Goal: Transaction & Acquisition: Purchase product/service

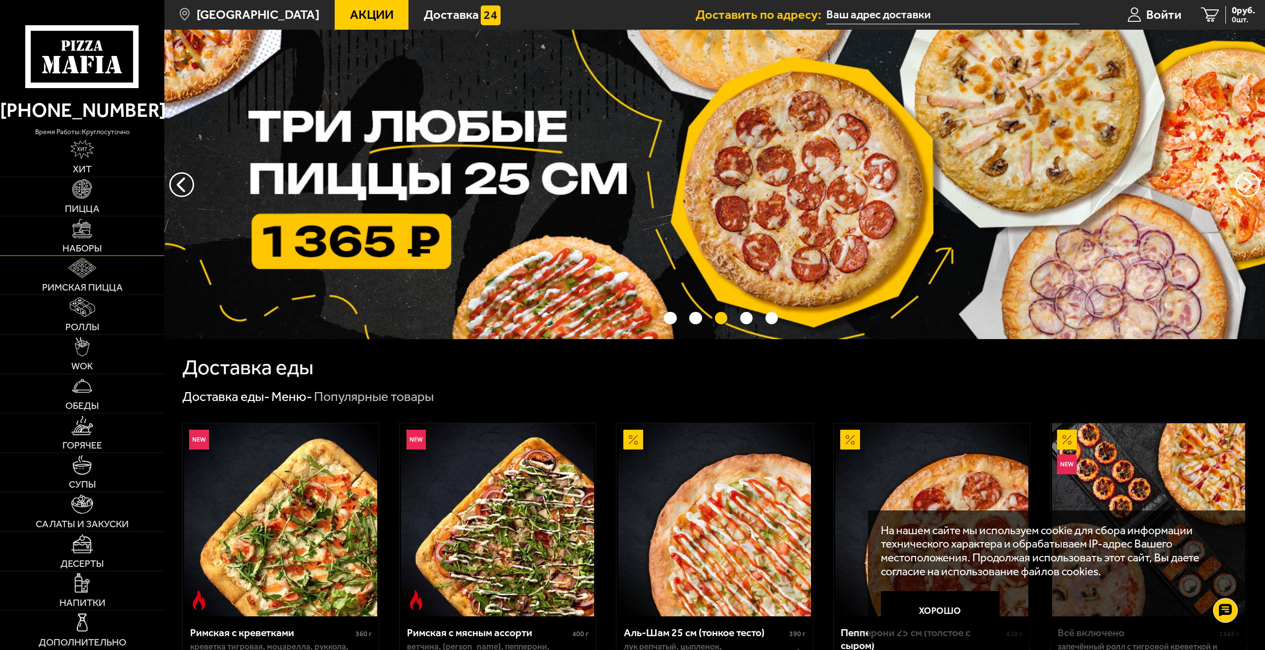
click at [86, 226] on img at bounding box center [81, 228] width 19 height 19
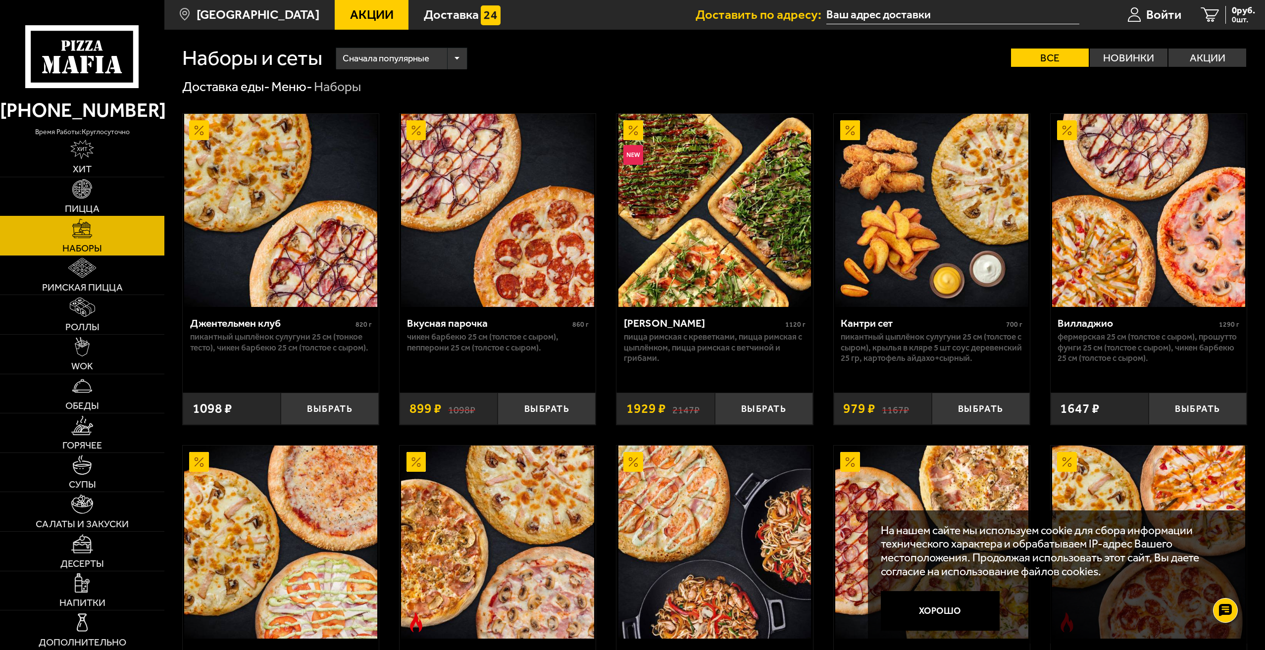
click at [96, 207] on span "Пицца" at bounding box center [82, 209] width 35 height 10
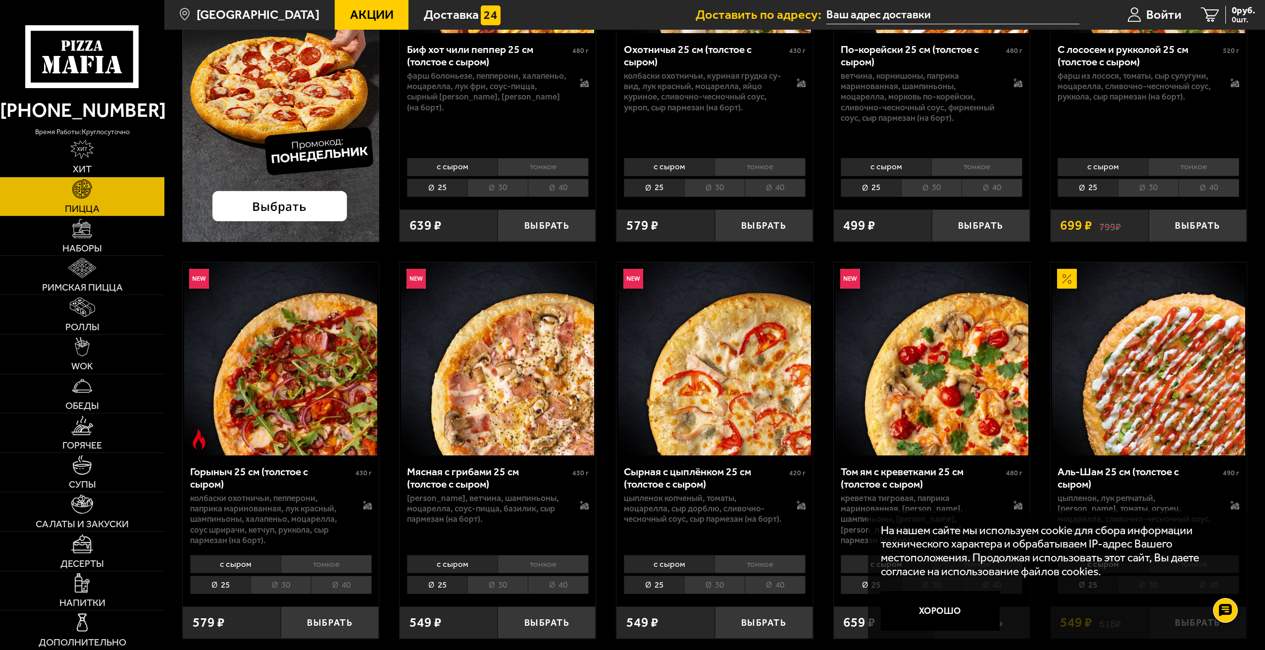
scroll to position [297, 0]
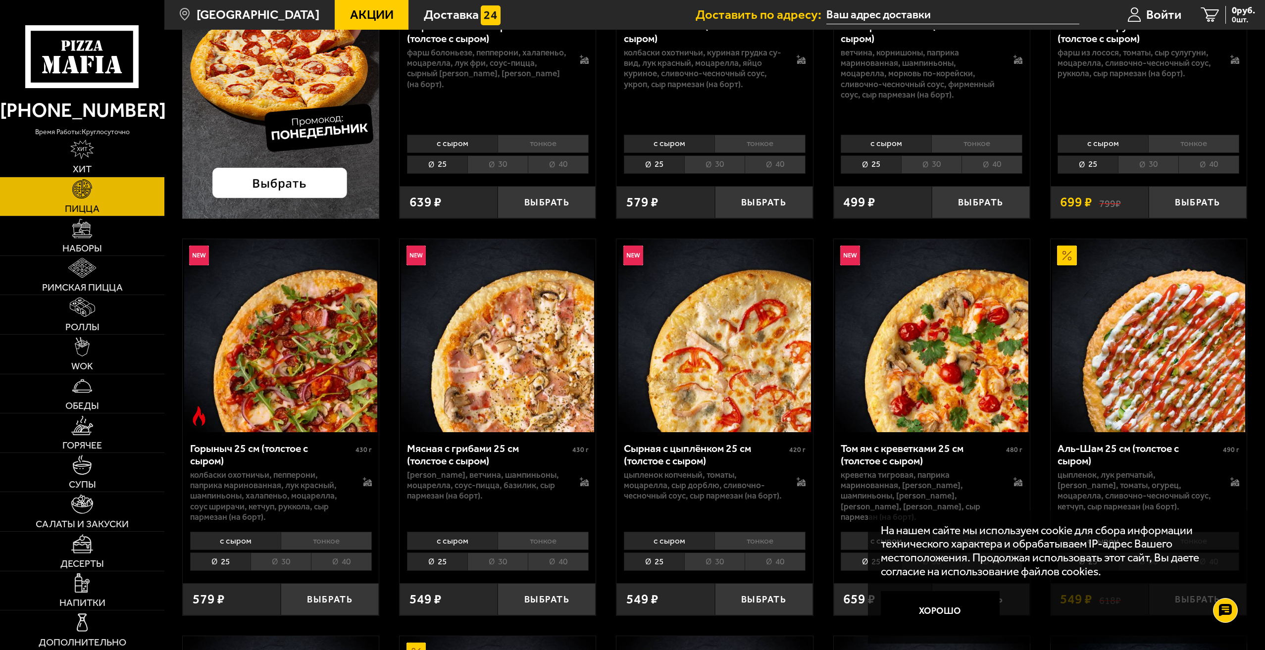
click at [322, 536] on li "тонкое" at bounding box center [326, 541] width 91 height 18
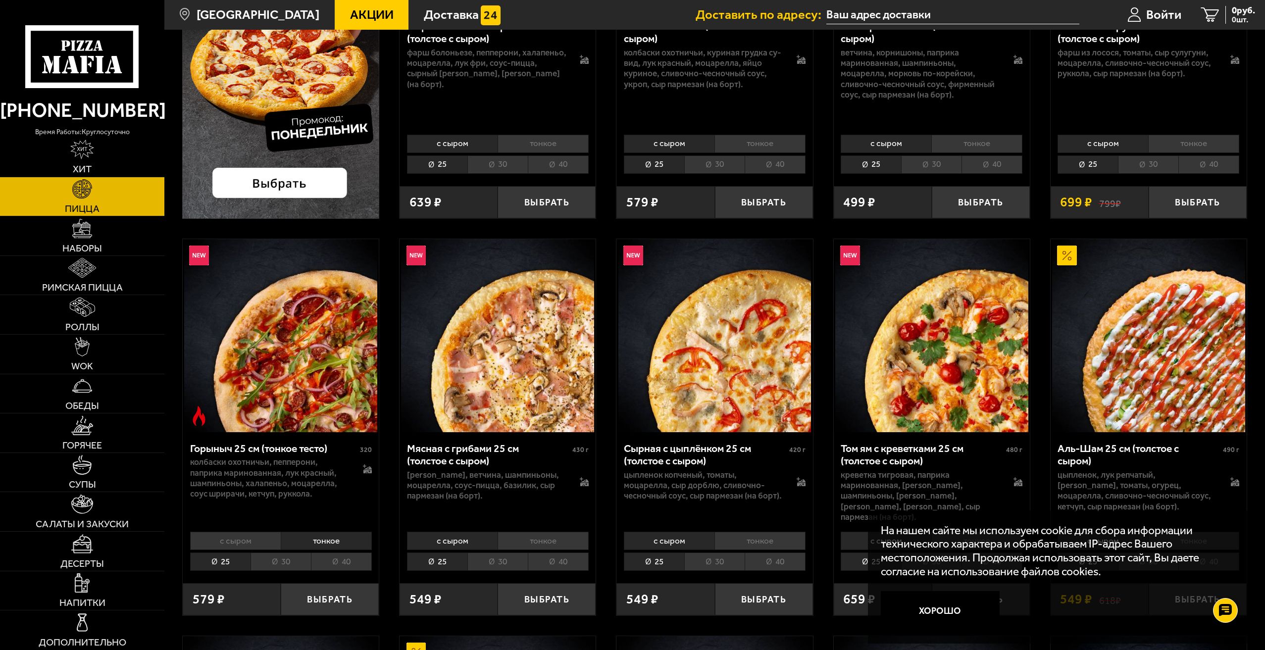
click at [339, 554] on li "40" at bounding box center [341, 561] width 61 height 18
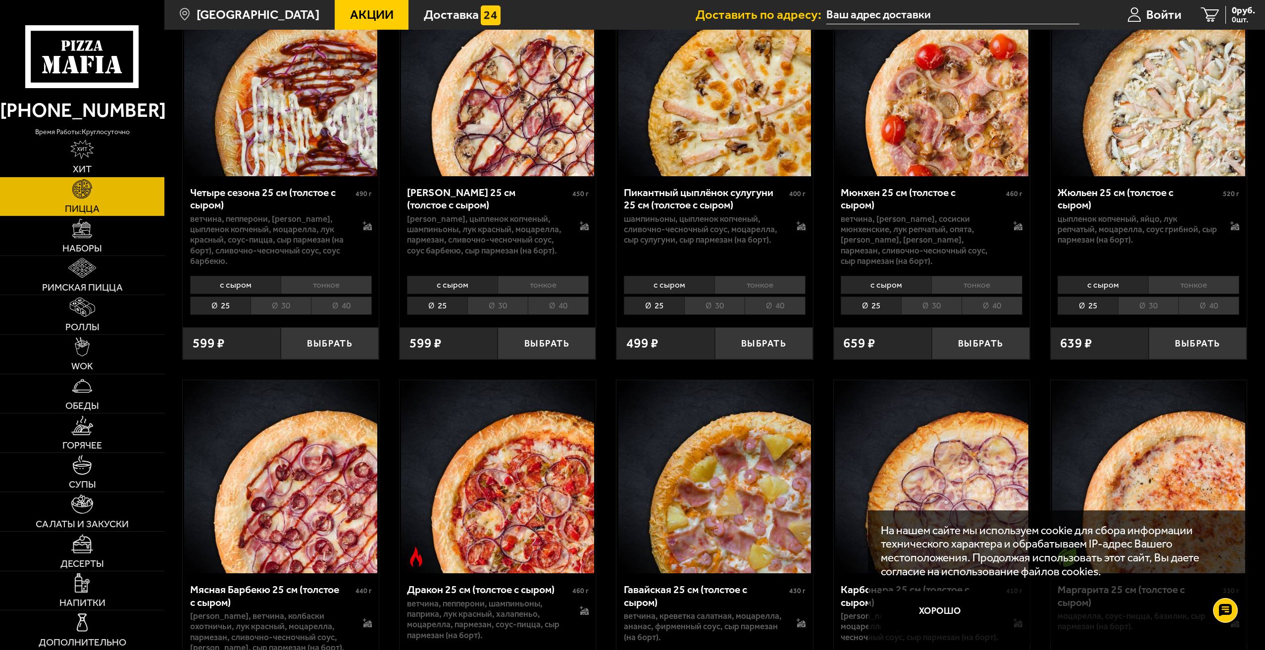
scroll to position [2128, 0]
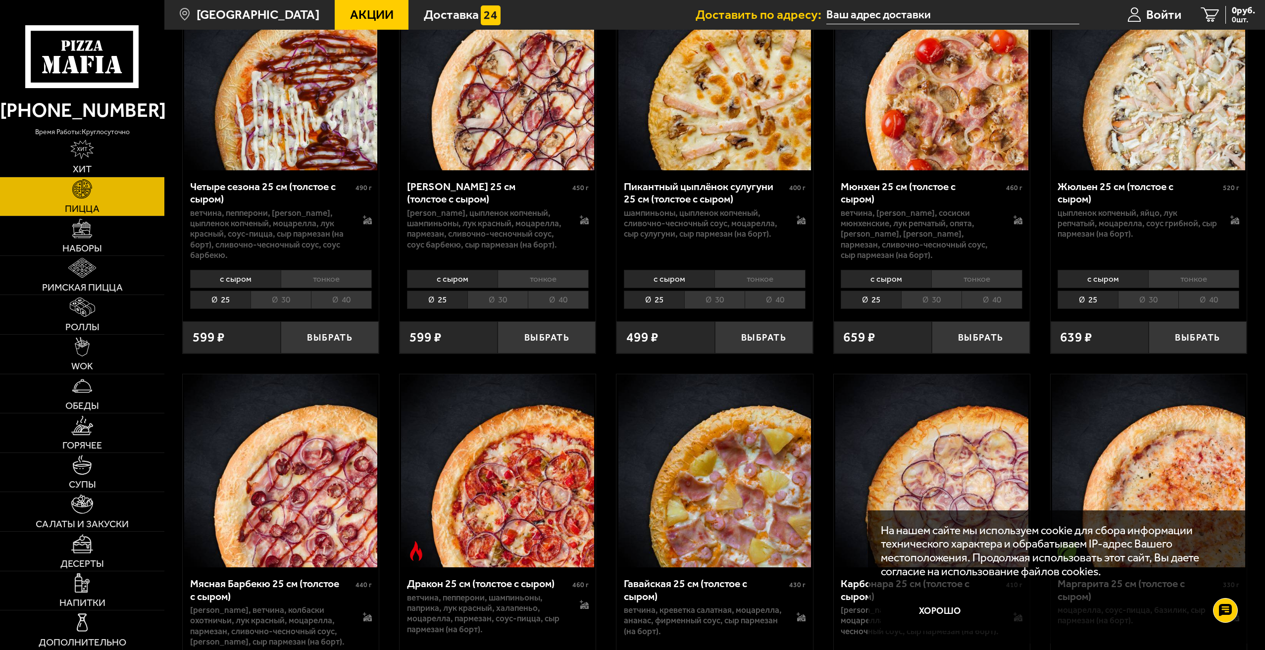
click at [1079, 532] on p "На нашем сайте мы используем cookie для сбора информации технического характера…" at bounding box center [1054, 551] width 347 height 54
click at [960, 611] on button "Хорошо" at bounding box center [940, 611] width 119 height 40
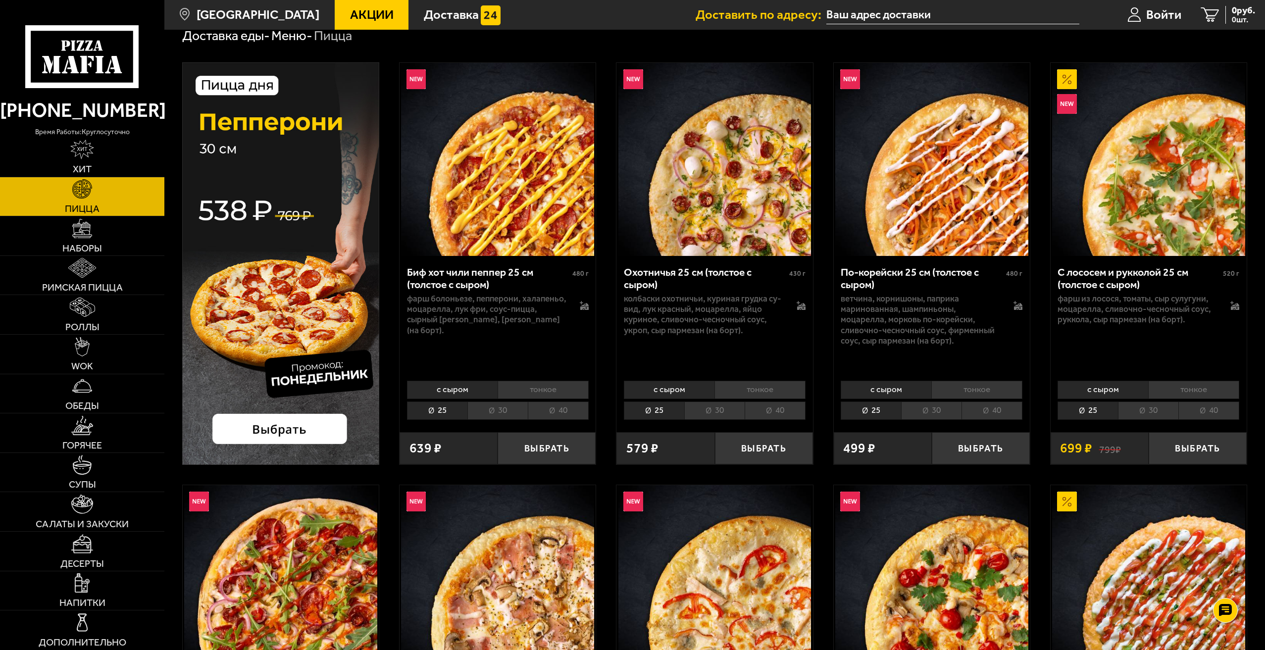
scroll to position [49, 0]
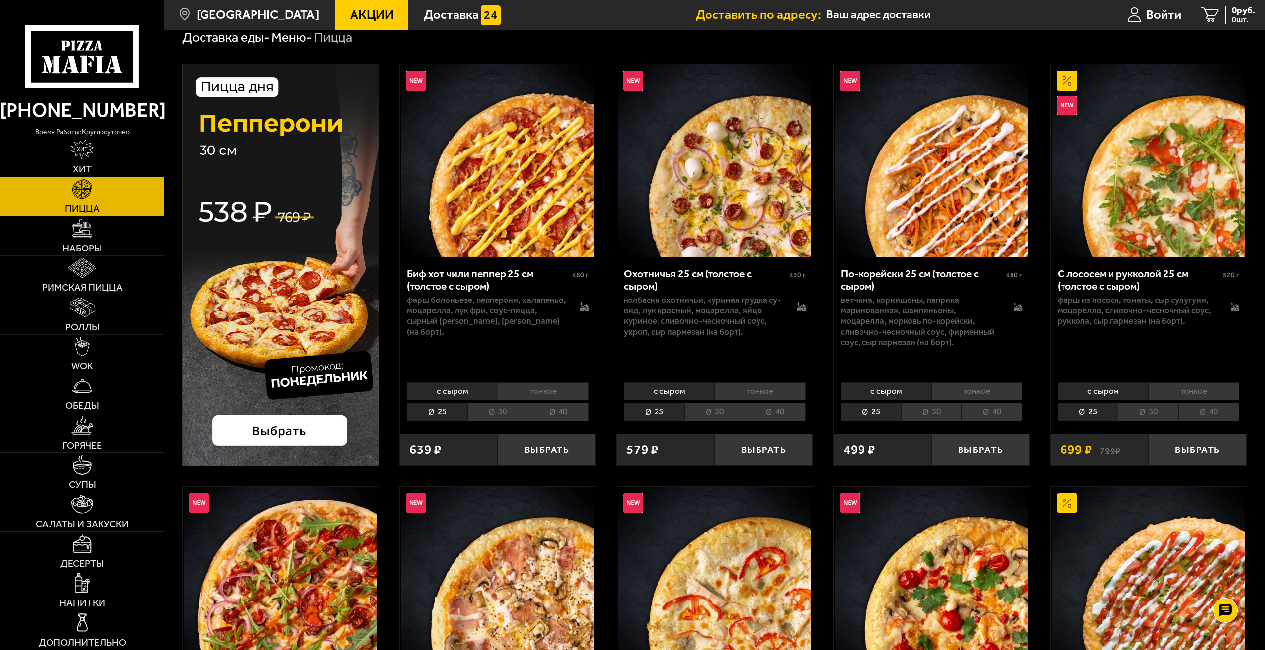
click at [851, 11] on input "text" at bounding box center [952, 15] width 253 height 18
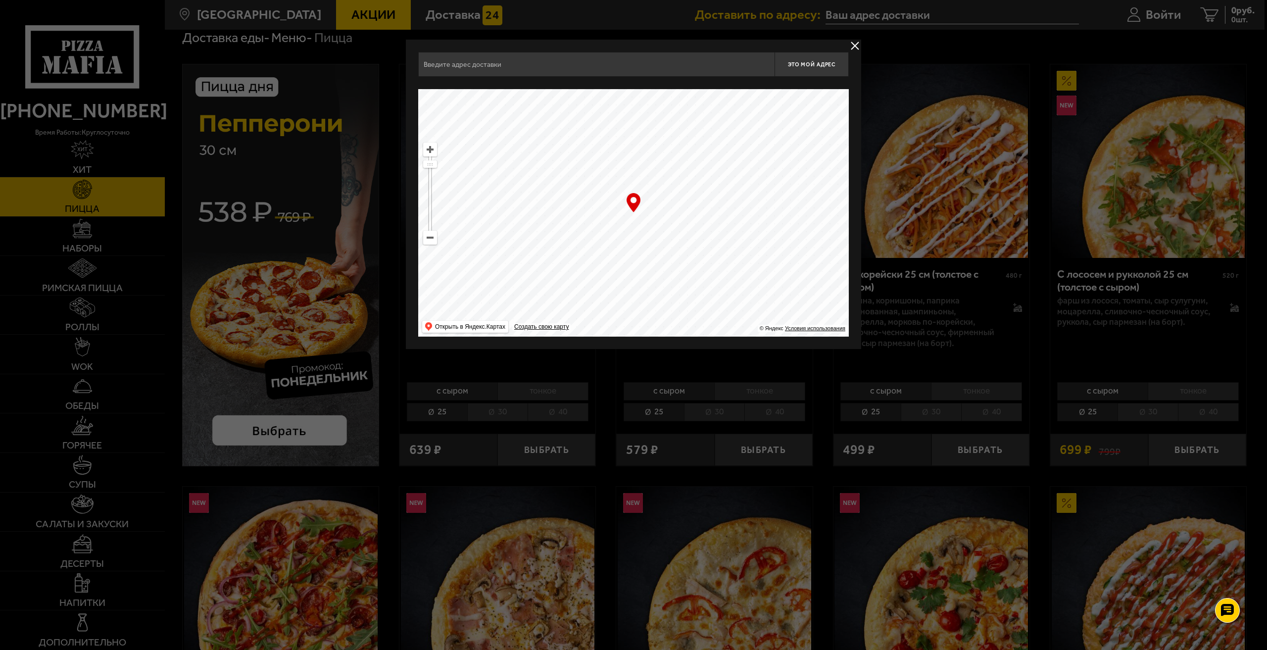
click at [435, 241] on ymaps at bounding box center [430, 238] width 14 height 14
drag, startPoint x: 574, startPoint y: 276, endPoint x: 566, endPoint y: 220, distance: 56.0
click at [566, 220] on ymaps at bounding box center [633, 212] width 431 height 247
drag, startPoint x: 583, startPoint y: 283, endPoint x: 641, endPoint y: 263, distance: 61.7
click at [641, 263] on ymaps at bounding box center [633, 212] width 431 height 247
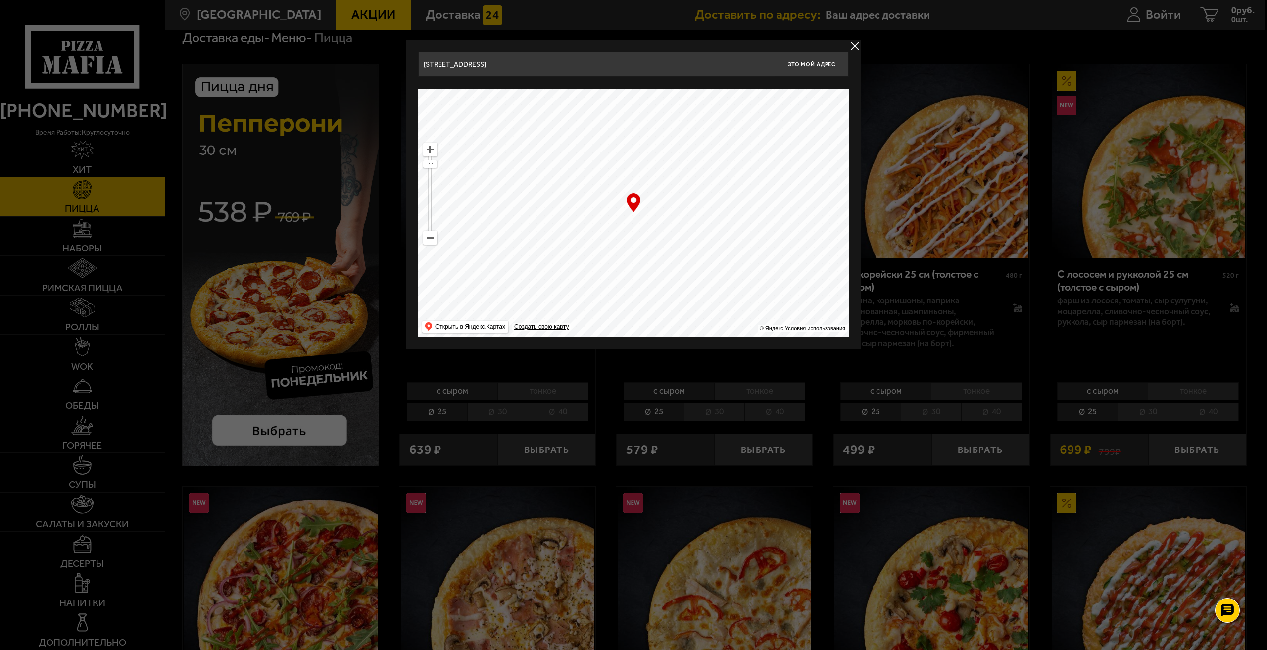
drag, startPoint x: 646, startPoint y: 236, endPoint x: 644, endPoint y: 208, distance: 27.3
click at [651, 206] on ymaps at bounding box center [633, 212] width 431 height 247
drag, startPoint x: 615, startPoint y: 295, endPoint x: 620, endPoint y: 247, distance: 48.7
click at [620, 247] on ymaps at bounding box center [633, 212] width 431 height 247
drag, startPoint x: 622, startPoint y: 282, endPoint x: 615, endPoint y: 222, distance: 60.8
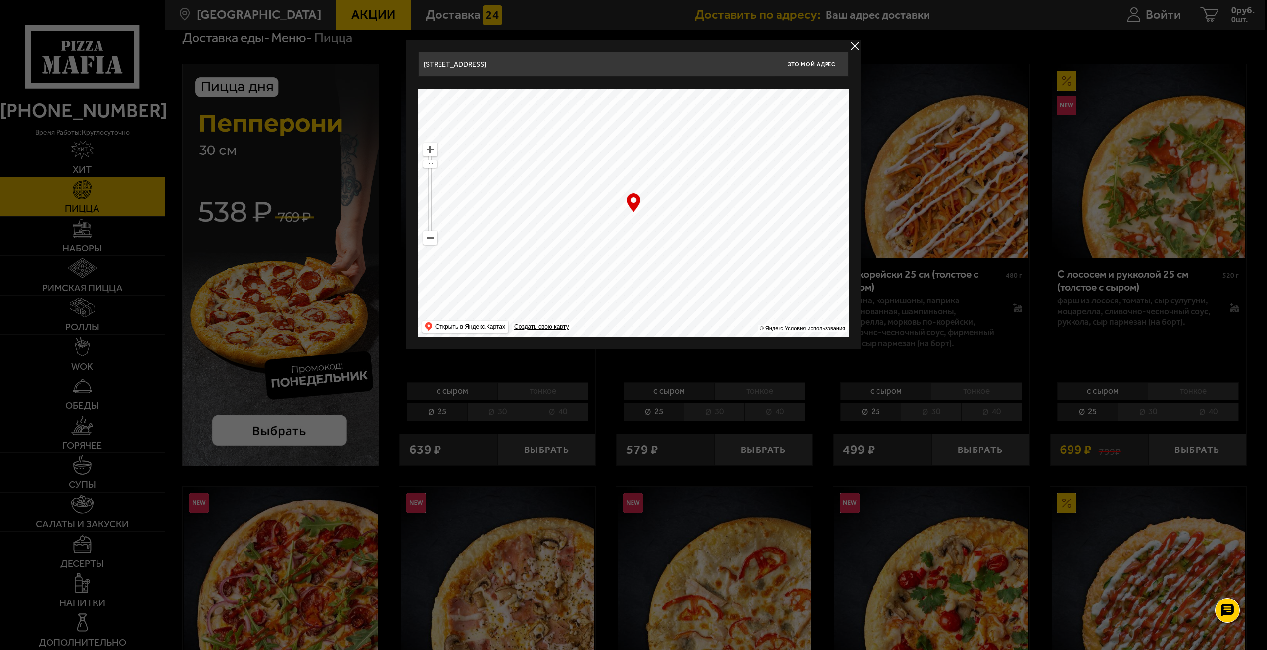
click at [616, 228] on ymaps at bounding box center [633, 212] width 431 height 247
drag, startPoint x: 620, startPoint y: 271, endPoint x: 684, endPoint y: 211, distance: 87.5
click at [685, 210] on ymaps at bounding box center [633, 212] width 431 height 247
type input "[STREET_ADDRESS]"
click at [812, 66] on span "Это мой адрес" at bounding box center [812, 64] width 48 height 6
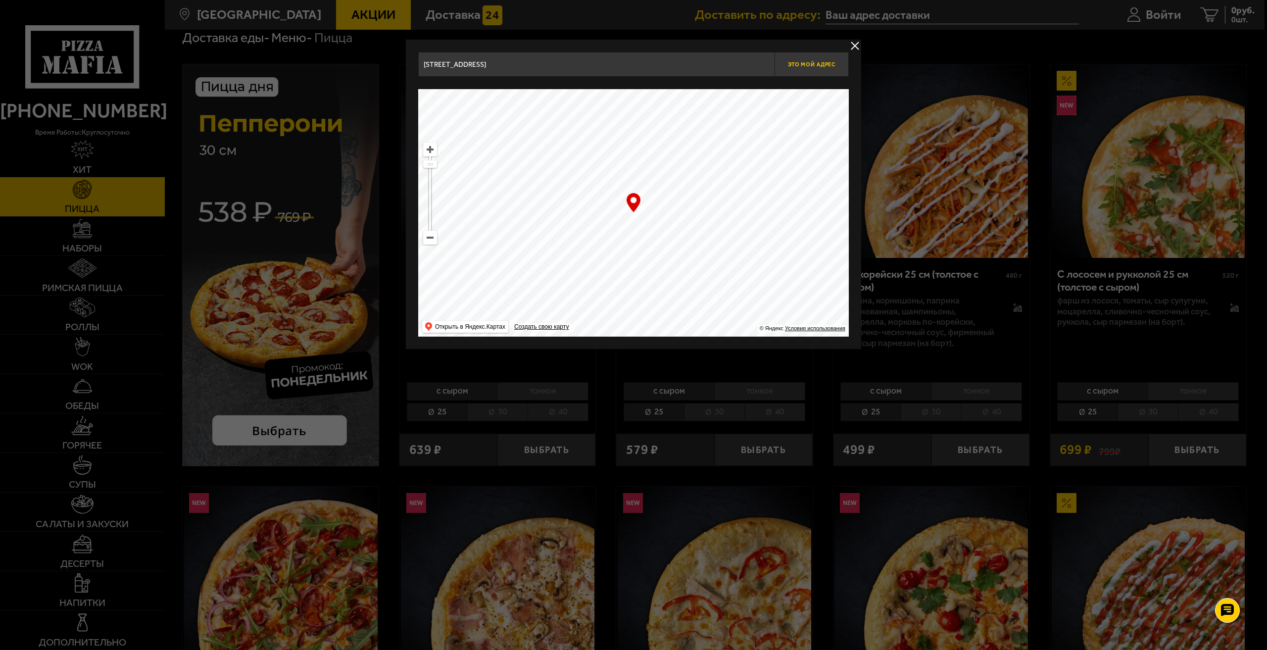
type input "[STREET_ADDRESS]"
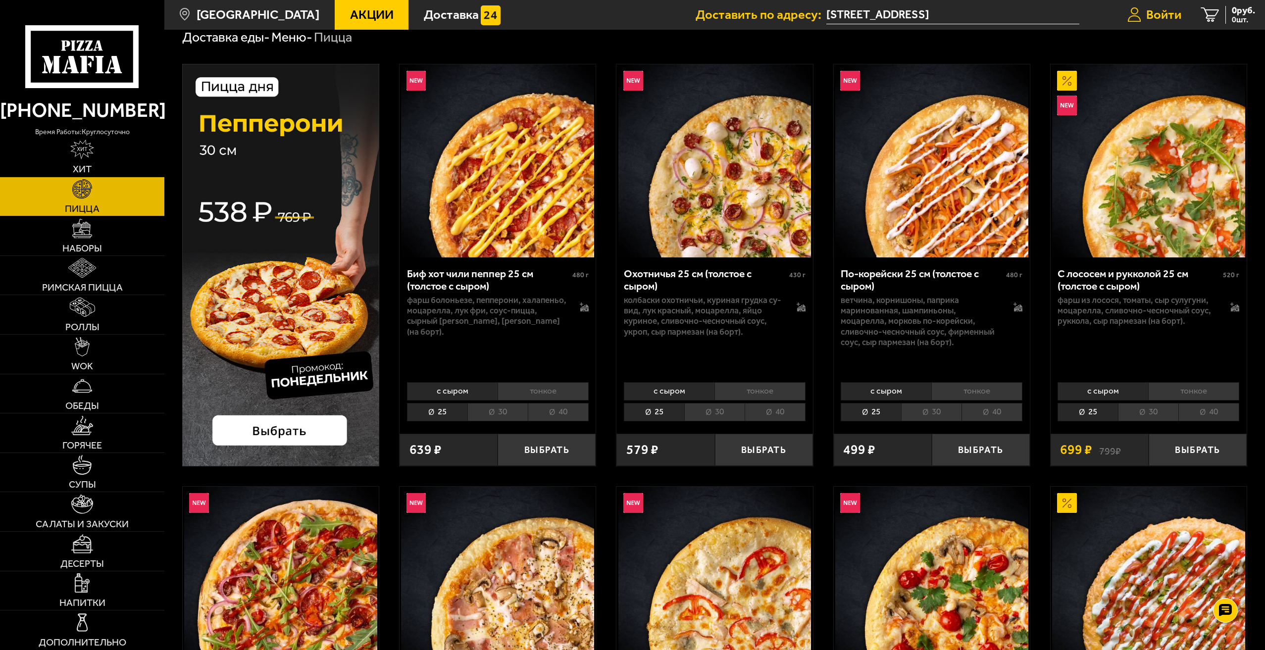
click at [1170, 15] on span "Войти" at bounding box center [1163, 14] width 35 height 13
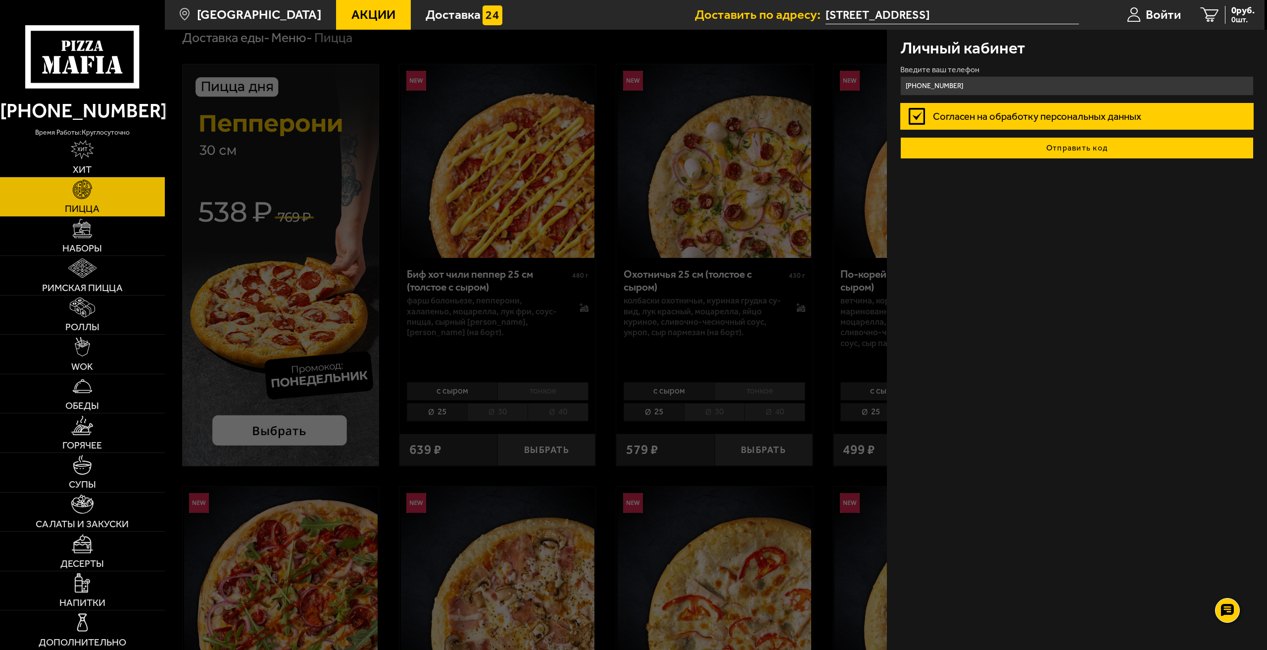
type input "[PHONE_NUMBER]"
click at [1056, 148] on button "Отправить код" at bounding box center [1077, 148] width 354 height 22
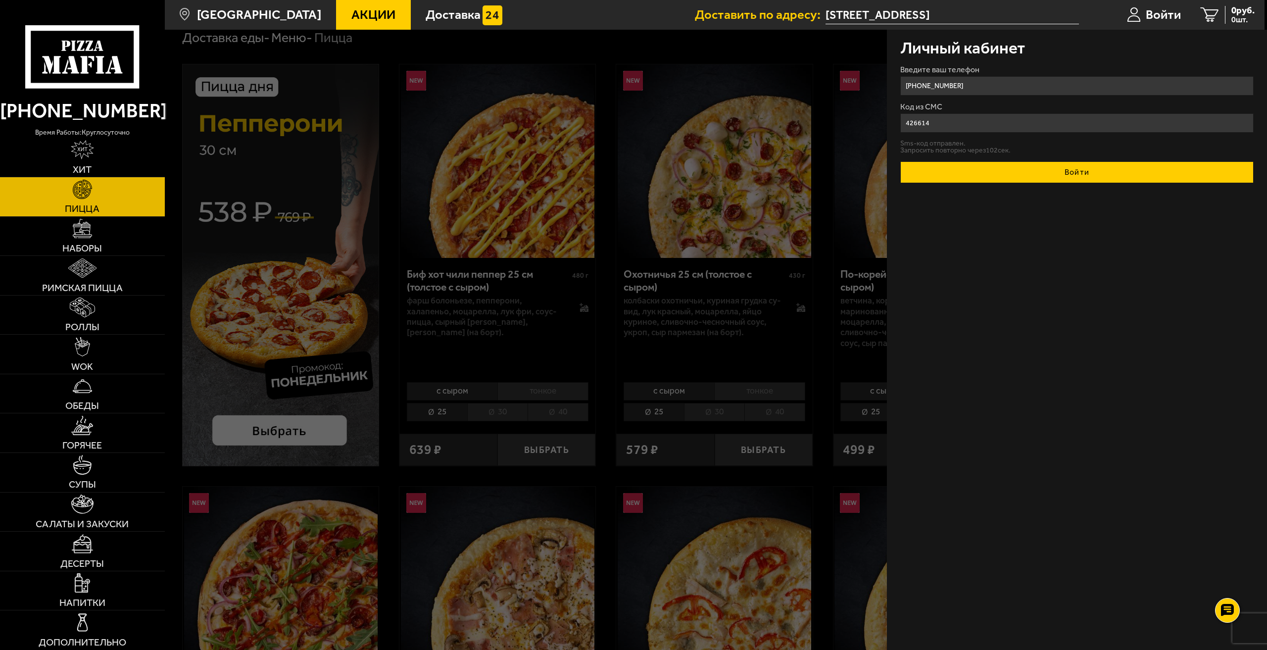
type input "426614"
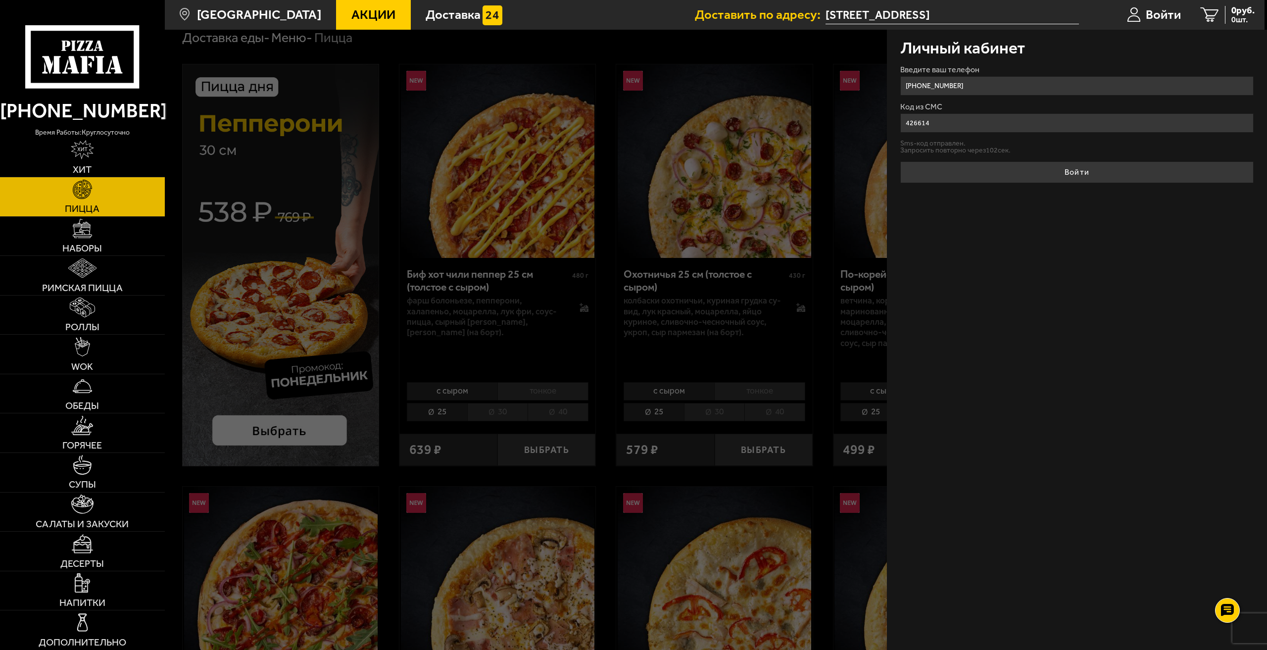
click at [1071, 172] on button "Войти" at bounding box center [1077, 172] width 354 height 22
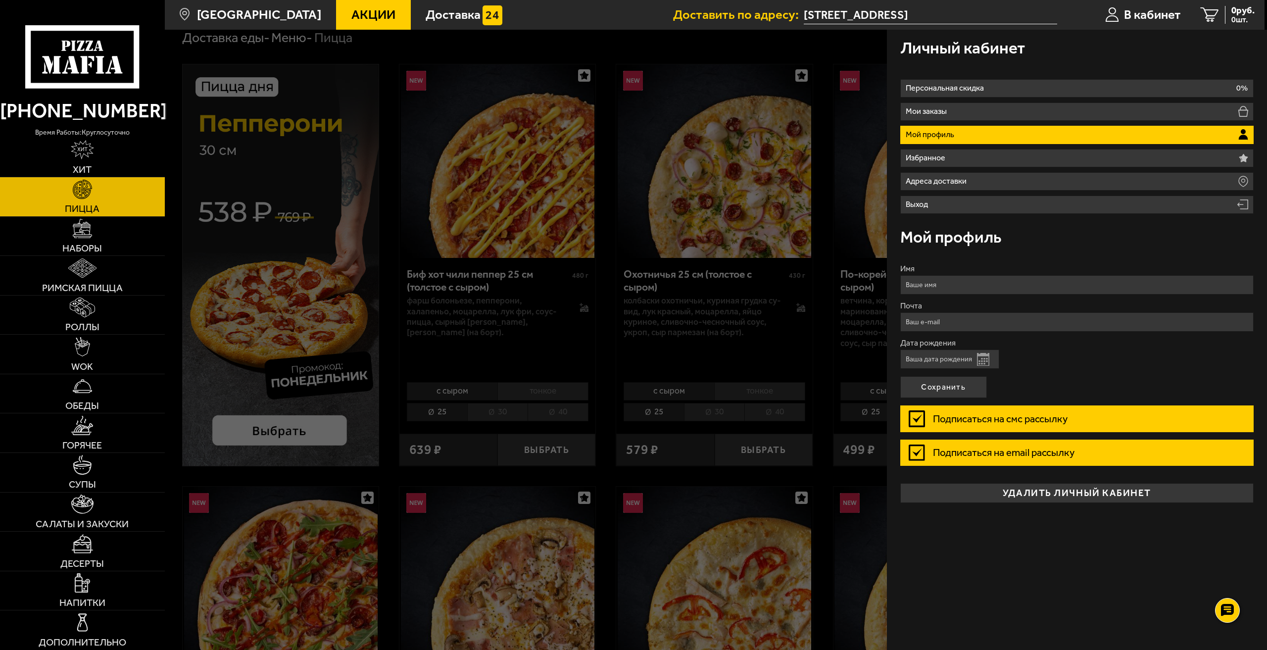
click at [919, 420] on label "Подписаться на смс рассылку" at bounding box center [1077, 418] width 354 height 26
click at [0, 0] on input "Подписаться на смс рассылку" at bounding box center [0, 0] width 0 height 0
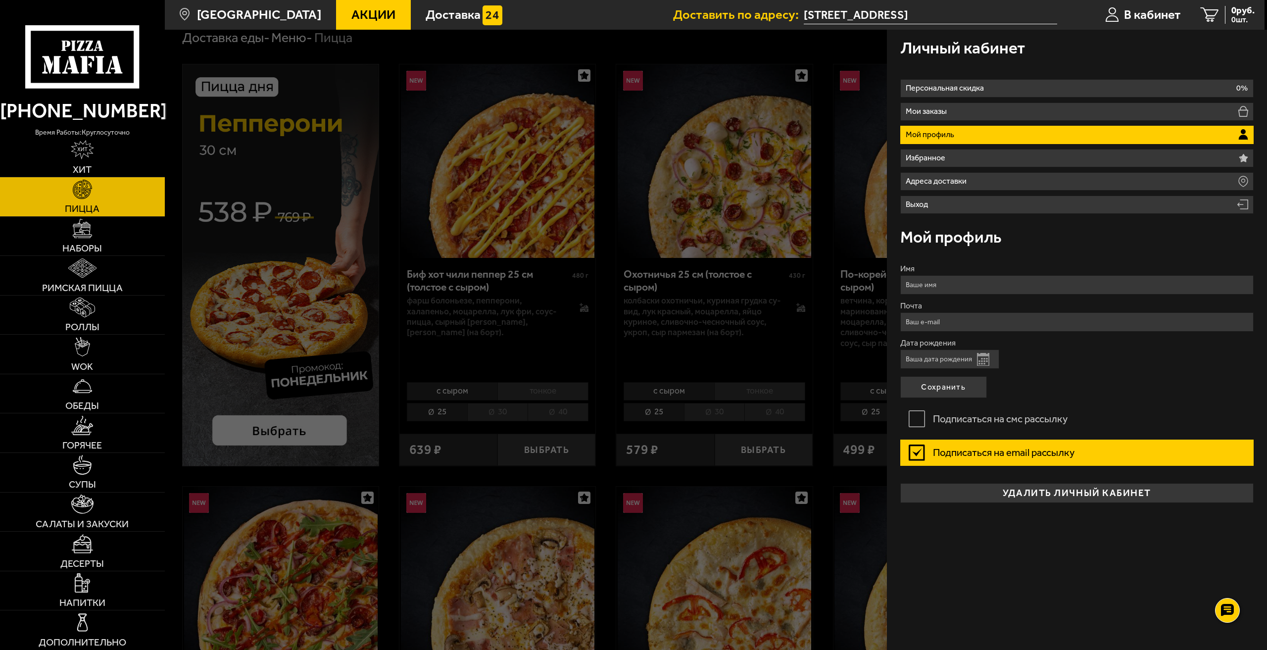
click at [915, 452] on label "Подписаться на email рассылку" at bounding box center [1077, 453] width 354 height 26
click at [0, 0] on input "Подписаться на email рассылку" at bounding box center [0, 0] width 0 height 0
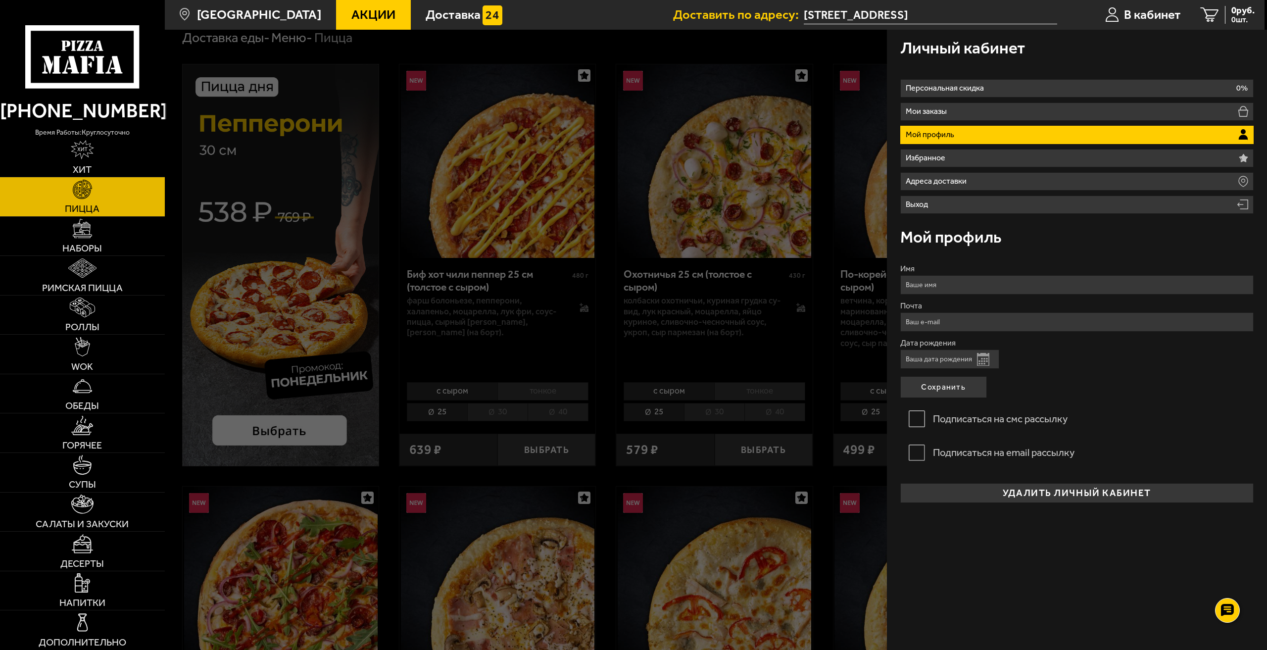
click at [928, 284] on input "Имя" at bounding box center [1077, 284] width 354 height 19
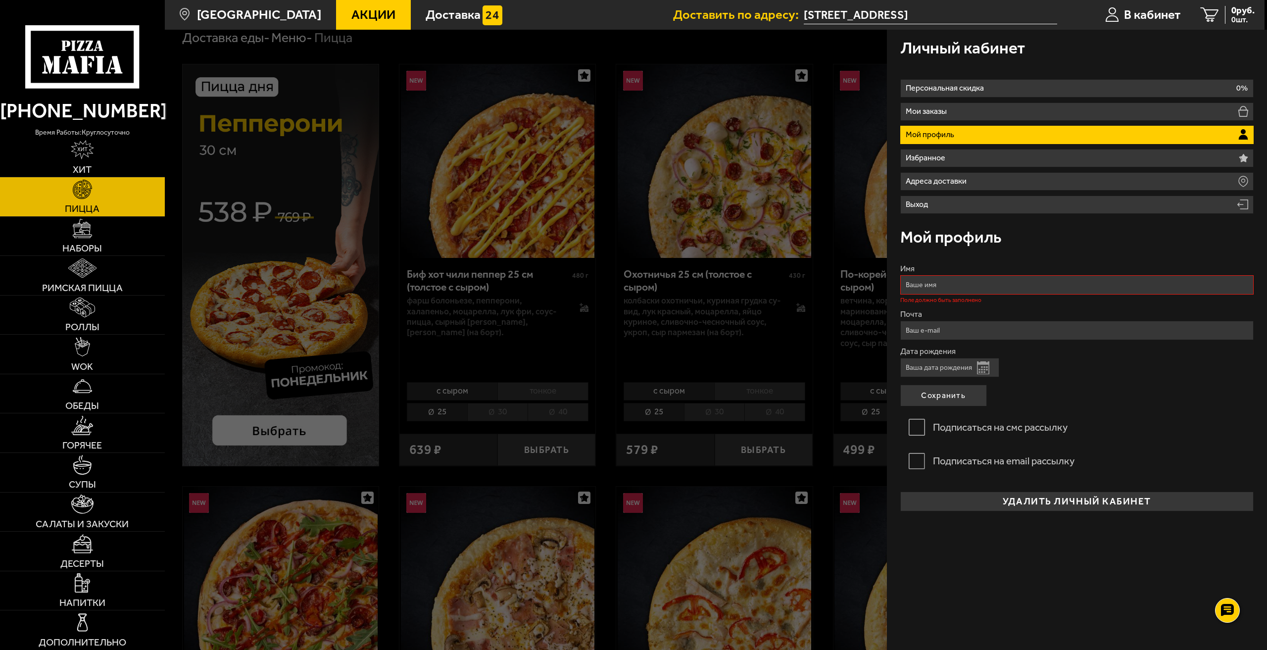
click at [925, 324] on input "Почта" at bounding box center [1077, 330] width 354 height 19
click at [910, 280] on input "Имя" at bounding box center [1077, 284] width 354 height 19
type input "B"
type input "[PERSON_NAME]"
click at [907, 316] on input "Почта" at bounding box center [1077, 321] width 354 height 19
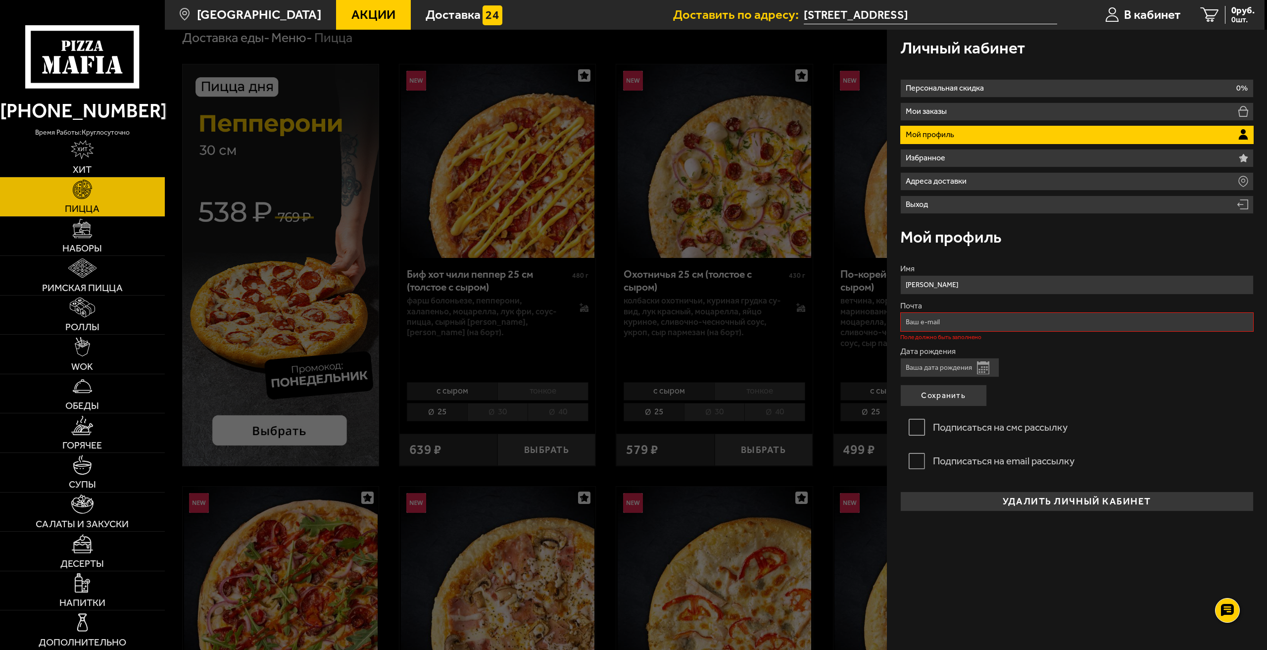
type input "[EMAIL_ADDRESS][DOMAIN_NAME]"
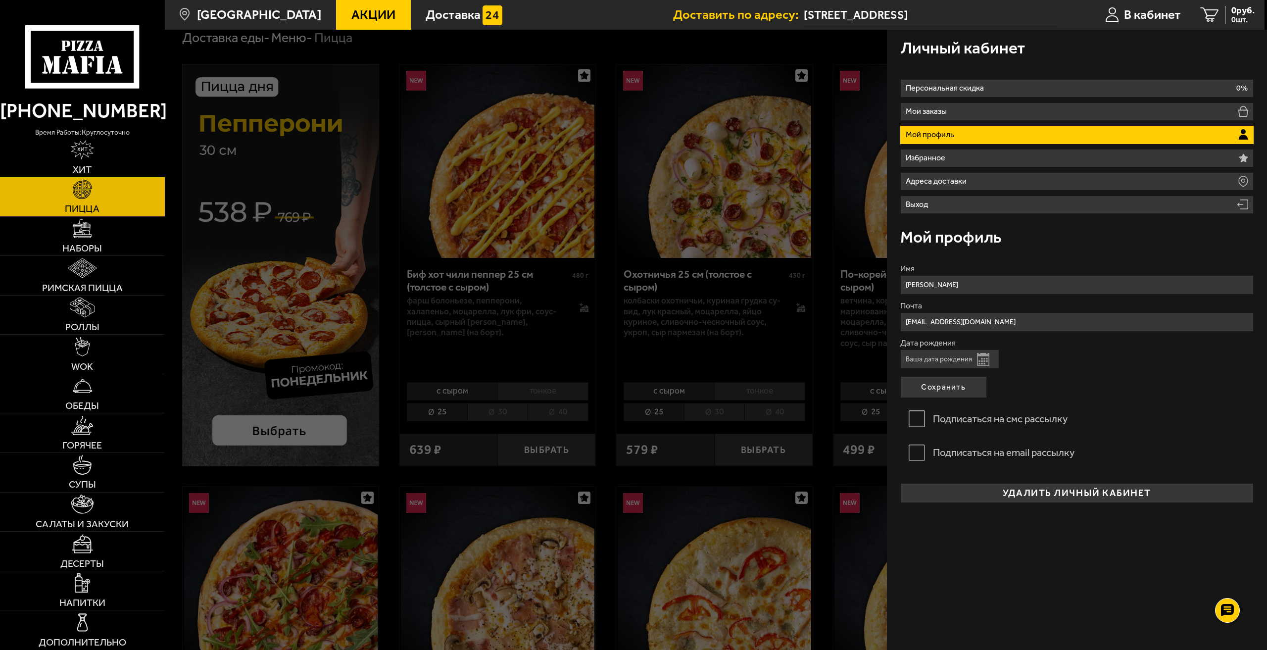
click at [983, 364] on button "Открыть календарь" at bounding box center [983, 359] width 12 height 13
click at [910, 380] on span "Previous Month" at bounding box center [910, 382] width 0 height 10
click at [991, 454] on div "27" at bounding box center [991, 455] width 13 height 9
type input "[DATE]"
click at [976, 392] on button "Сохранить" at bounding box center [943, 387] width 87 height 22
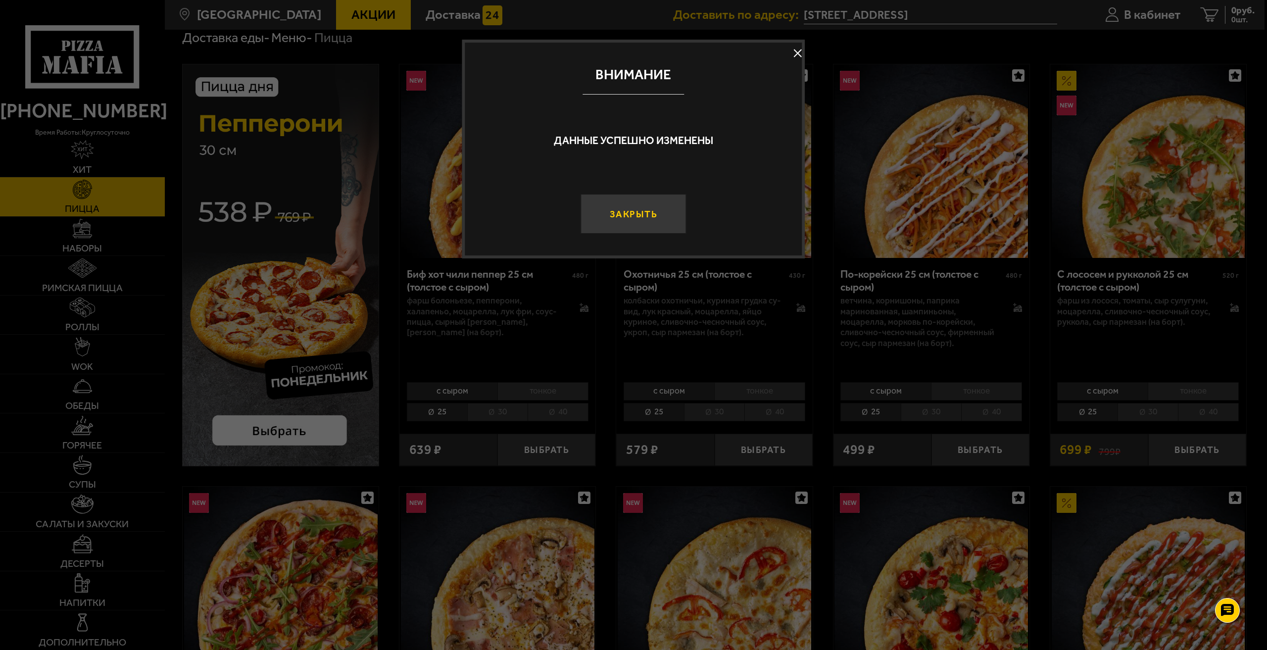
click at [659, 214] on button "Закрыть" at bounding box center [633, 214] width 105 height 40
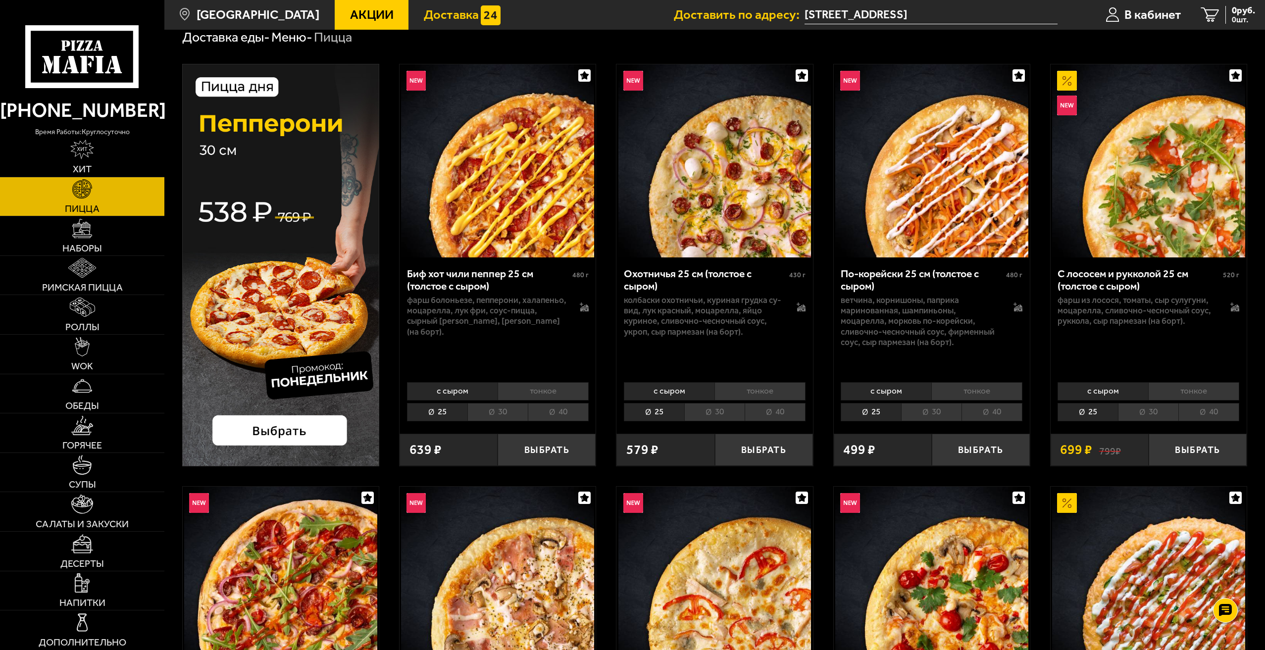
click at [481, 16] on img at bounding box center [491, 15] width 20 height 20
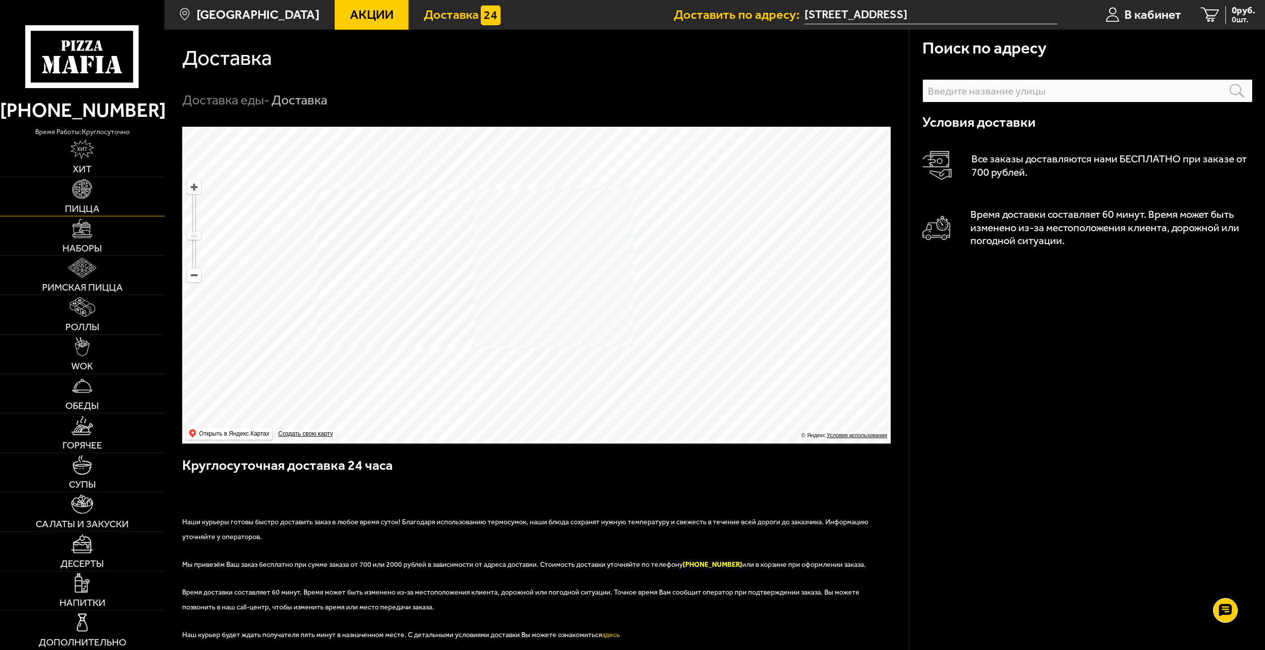
click at [90, 199] on link "Пицца" at bounding box center [82, 196] width 164 height 39
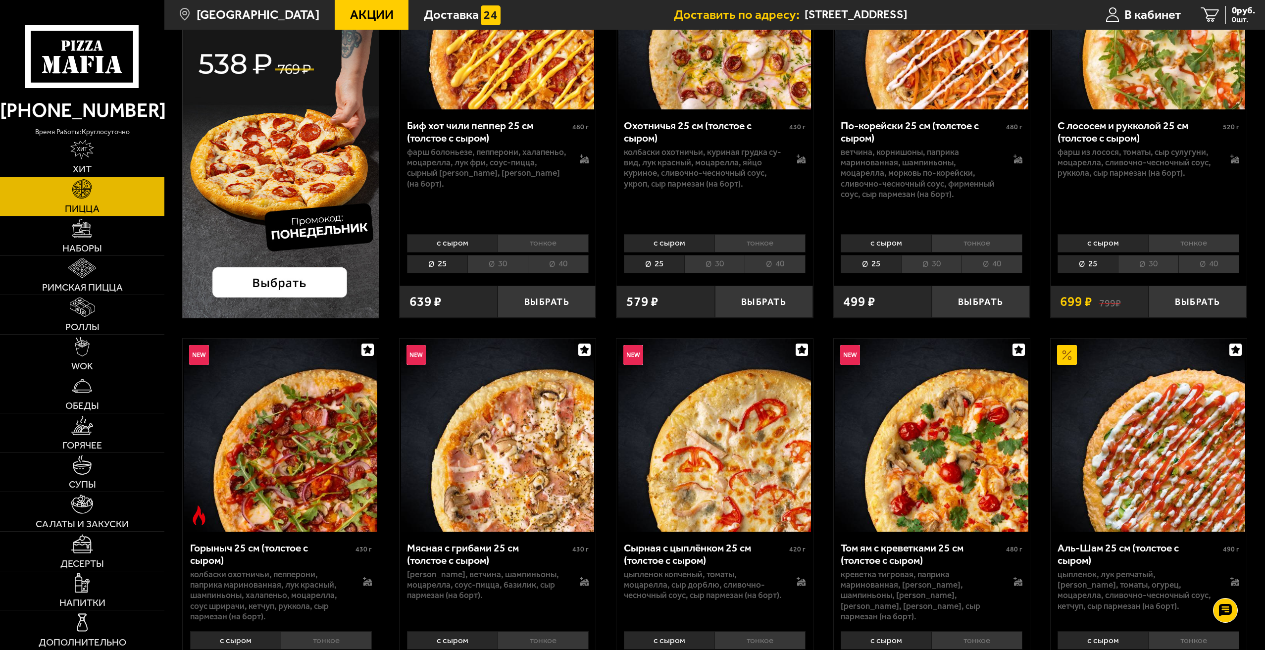
scroll to position [198, 0]
click at [330, 453] on img at bounding box center [280, 434] width 193 height 193
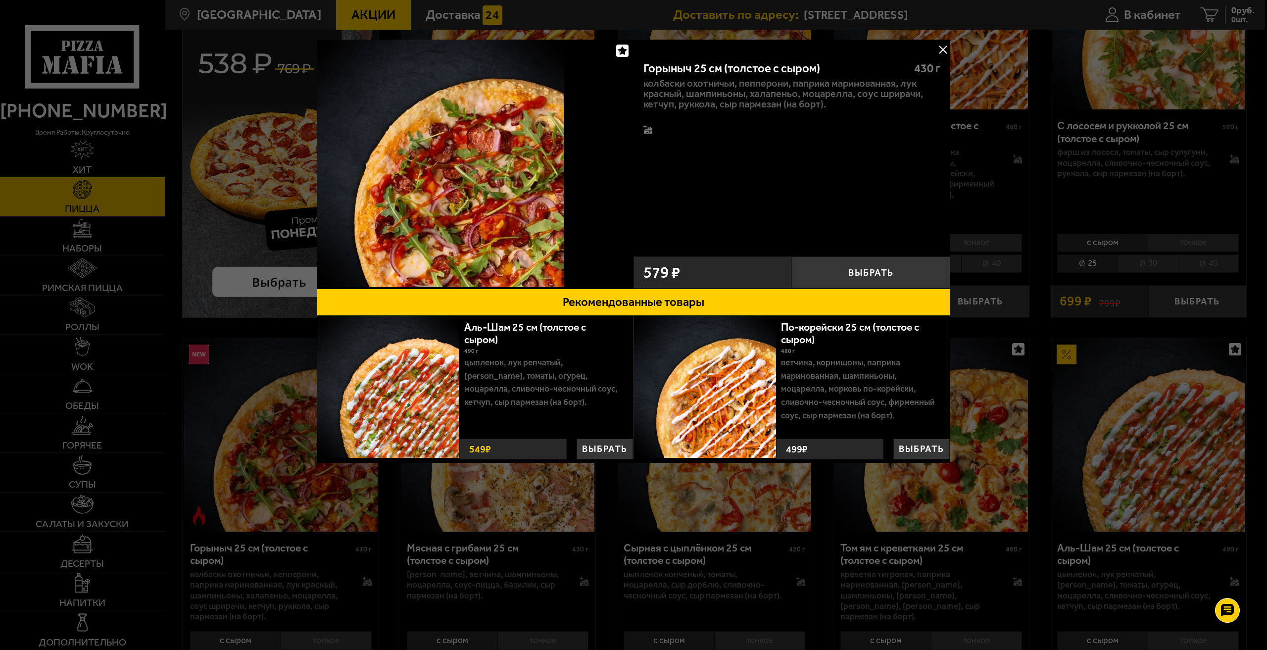
click at [209, 425] on div at bounding box center [633, 325] width 1267 height 650
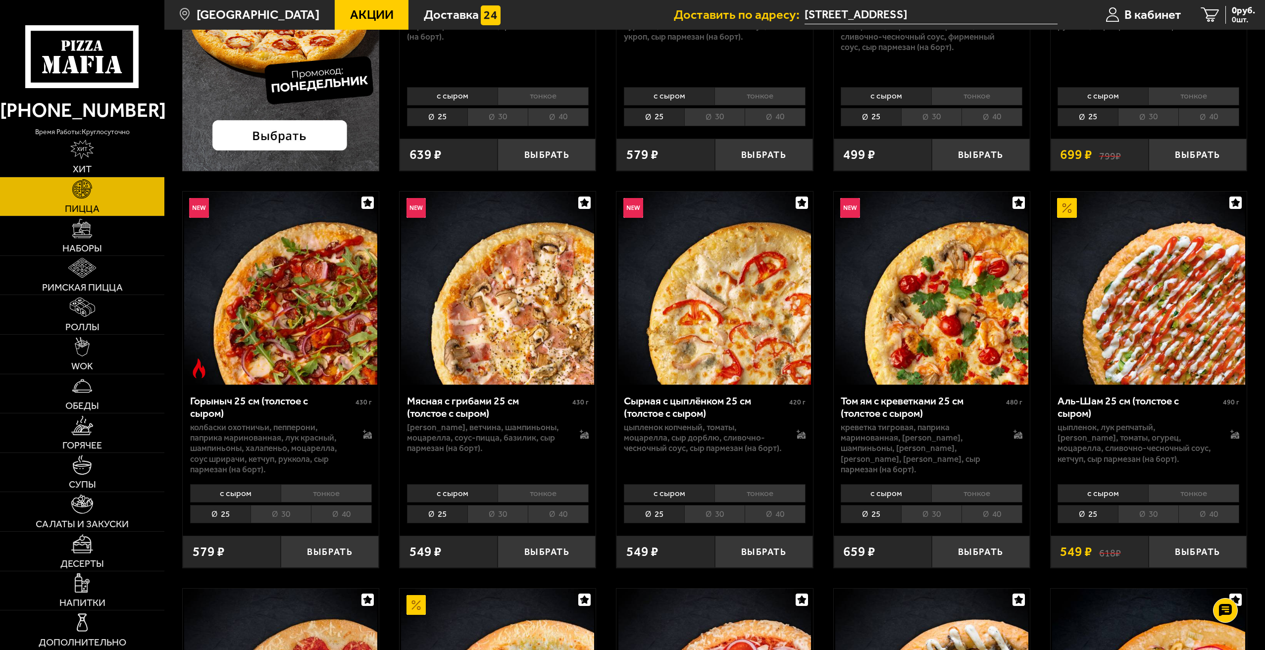
scroll to position [346, 0]
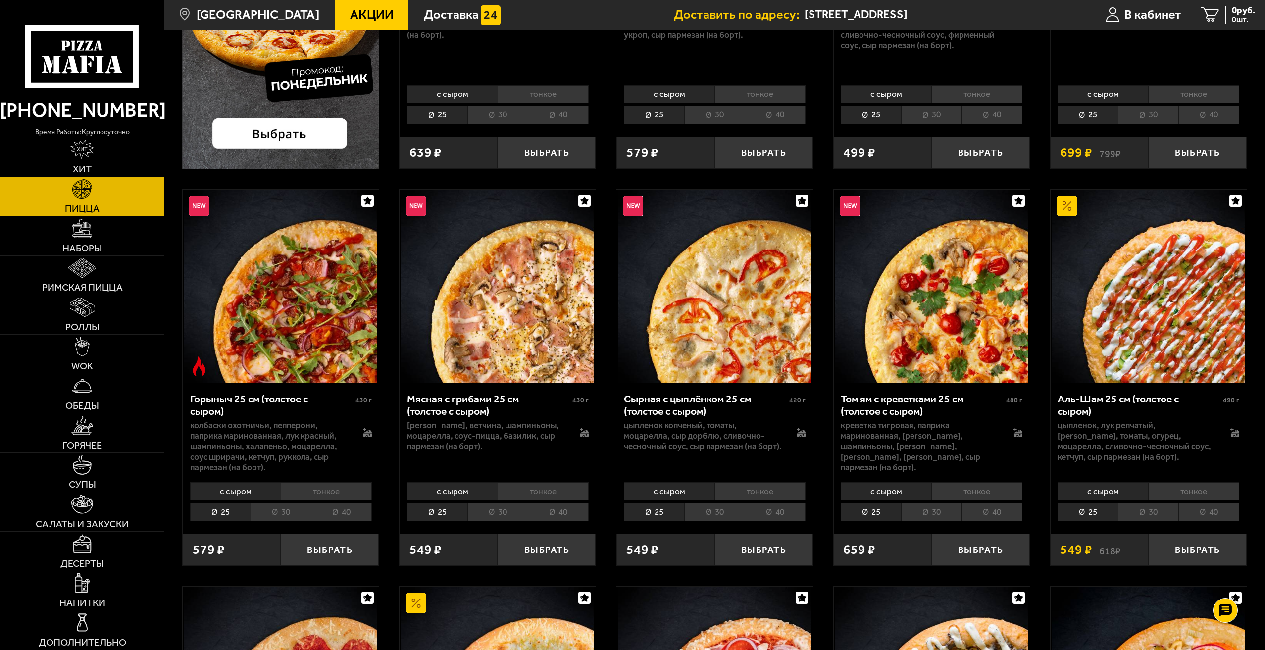
click at [335, 490] on li "тонкое" at bounding box center [326, 491] width 91 height 18
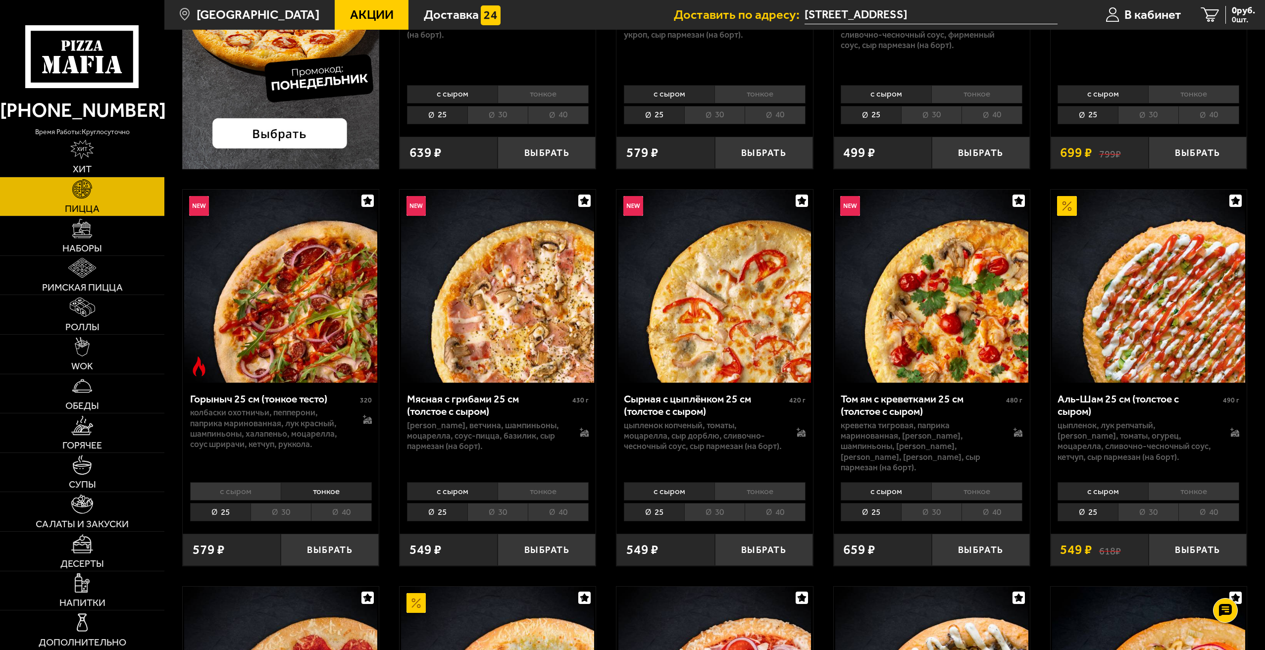
click at [343, 503] on li "40" at bounding box center [341, 512] width 61 height 18
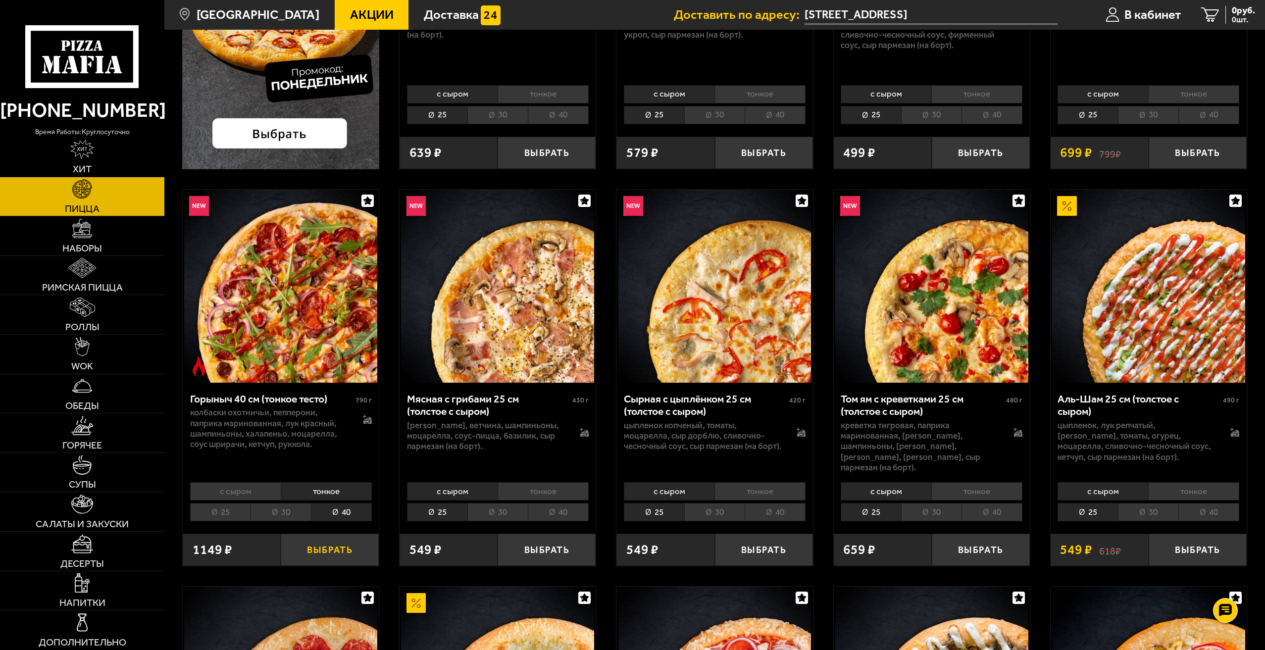
click at [345, 541] on button "Выбрать" at bounding box center [330, 550] width 98 height 32
click at [249, 540] on div "1149 ₽" at bounding box center [232, 550] width 98 height 32
click at [331, 540] on span "1" at bounding box center [329, 550] width 33 height 32
click at [368, 593] on icon "button" at bounding box center [367, 597] width 8 height 8
click at [327, 541] on span "1" at bounding box center [329, 550] width 33 height 32
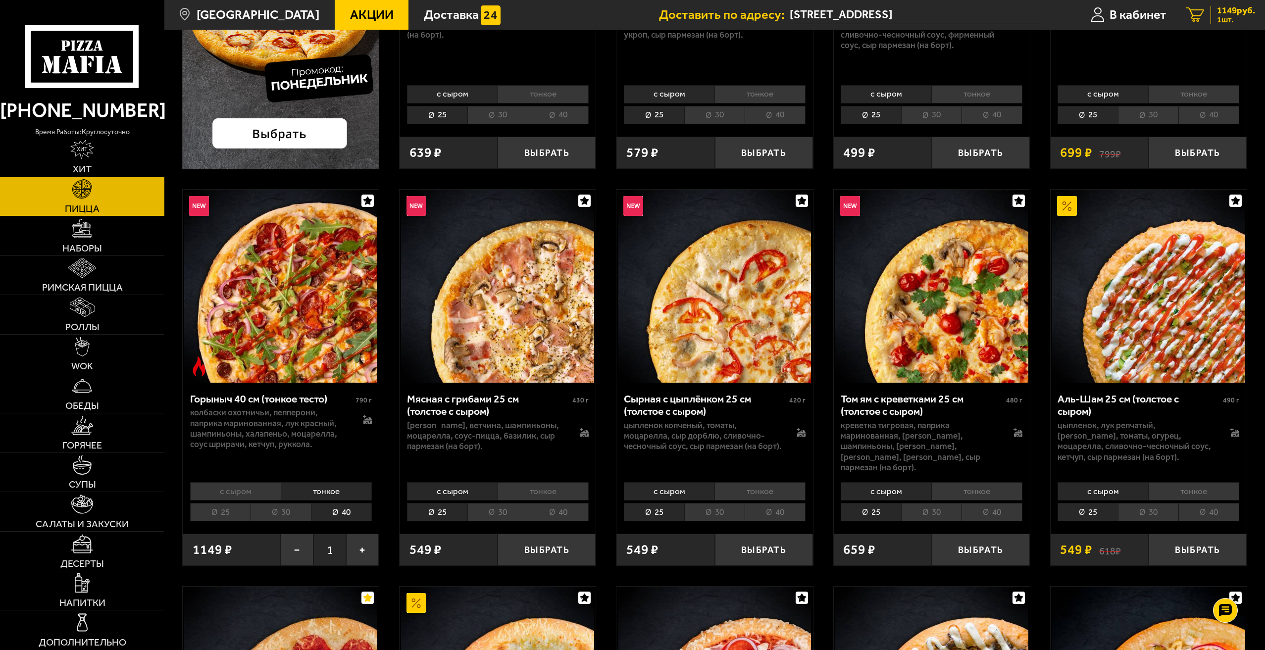
click at [1193, 15] on icon "1" at bounding box center [1195, 14] width 18 height 15
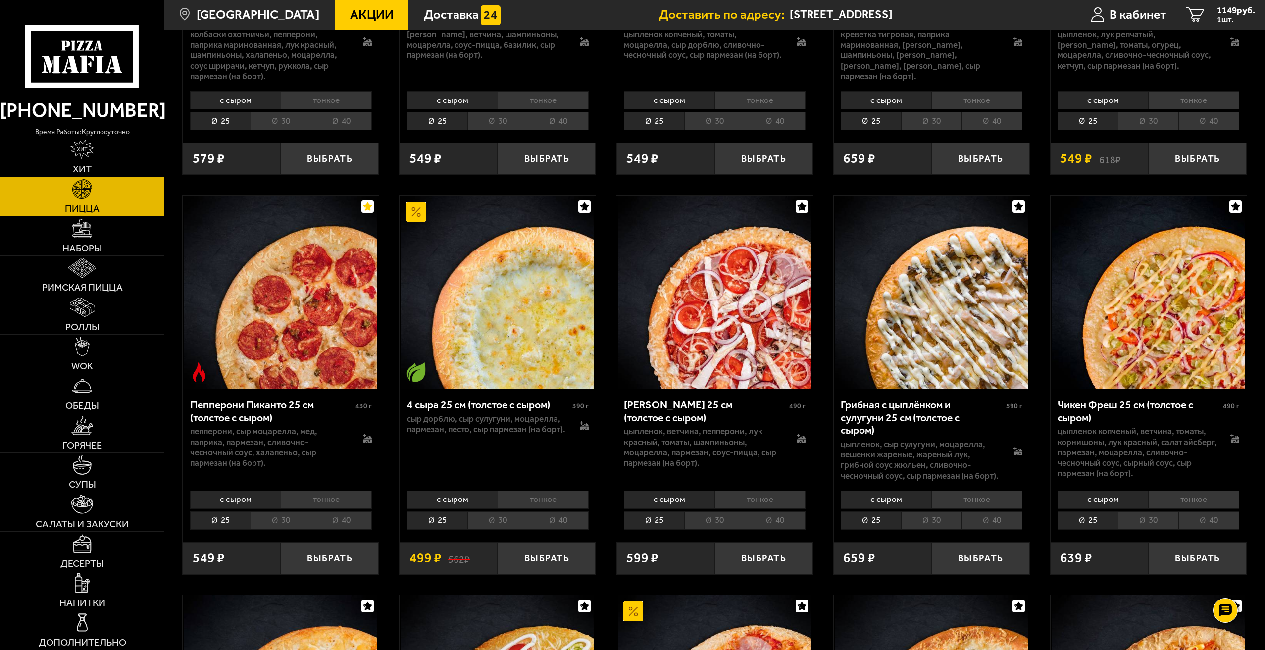
scroll to position [742, 0]
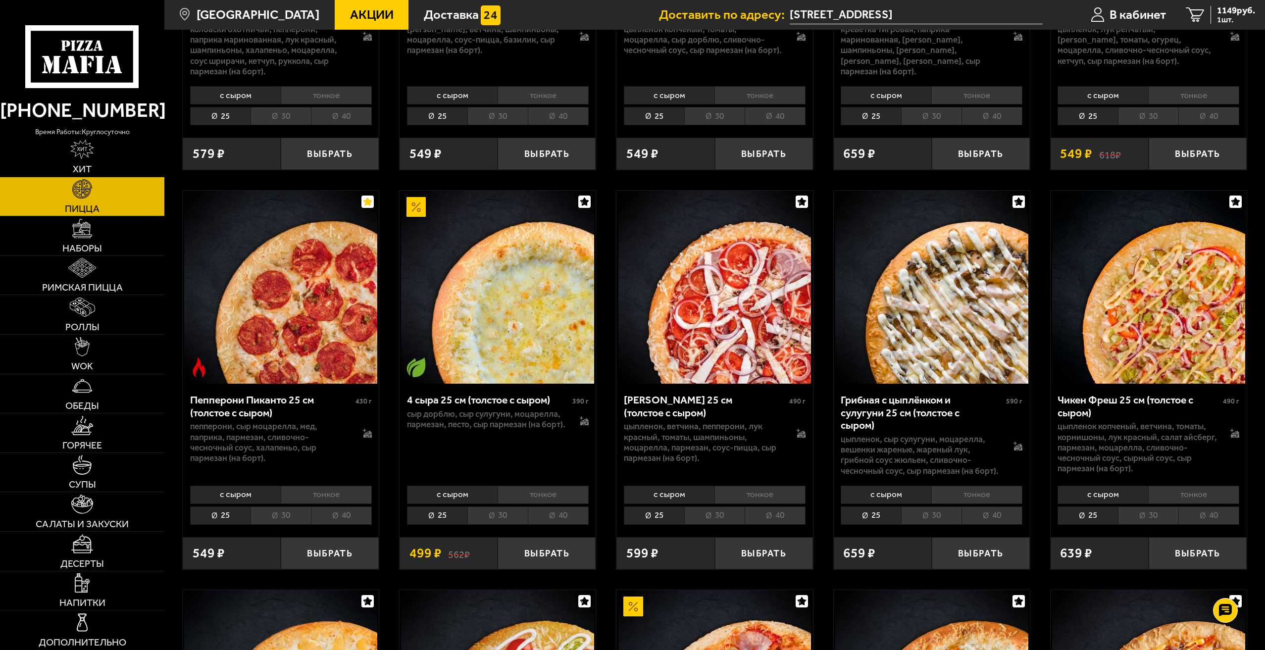
click at [334, 493] on li "тонкое" at bounding box center [326, 495] width 91 height 18
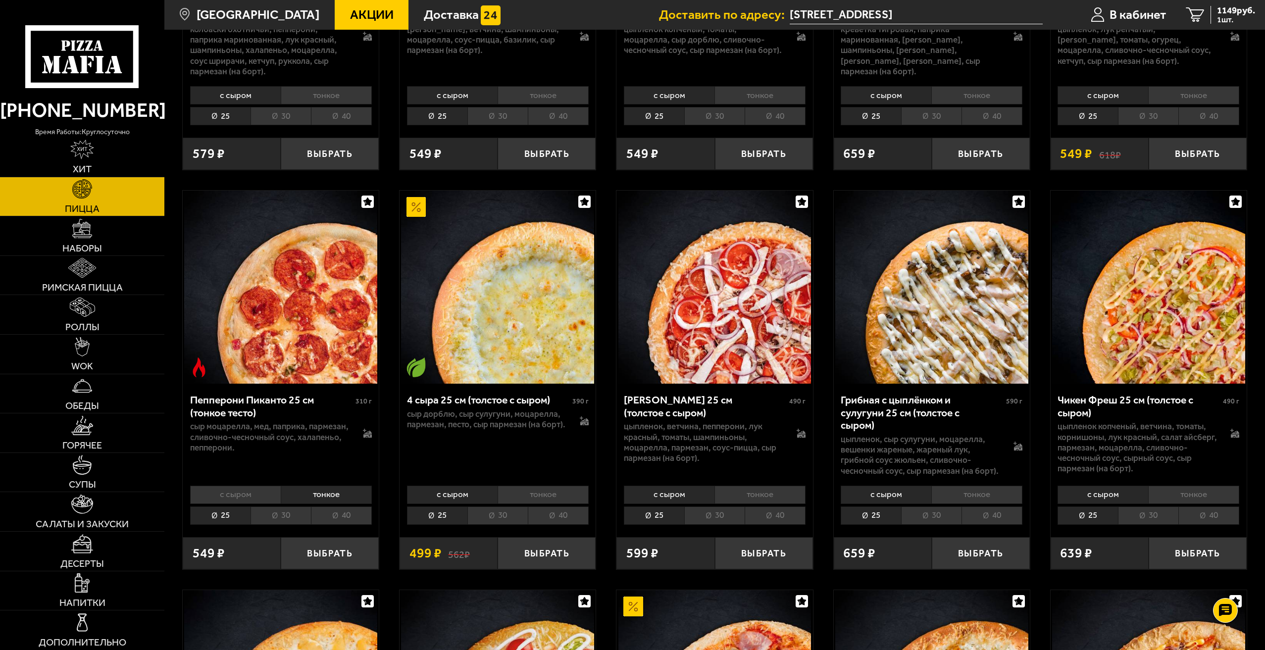
click at [345, 517] on li "40" at bounding box center [341, 515] width 61 height 18
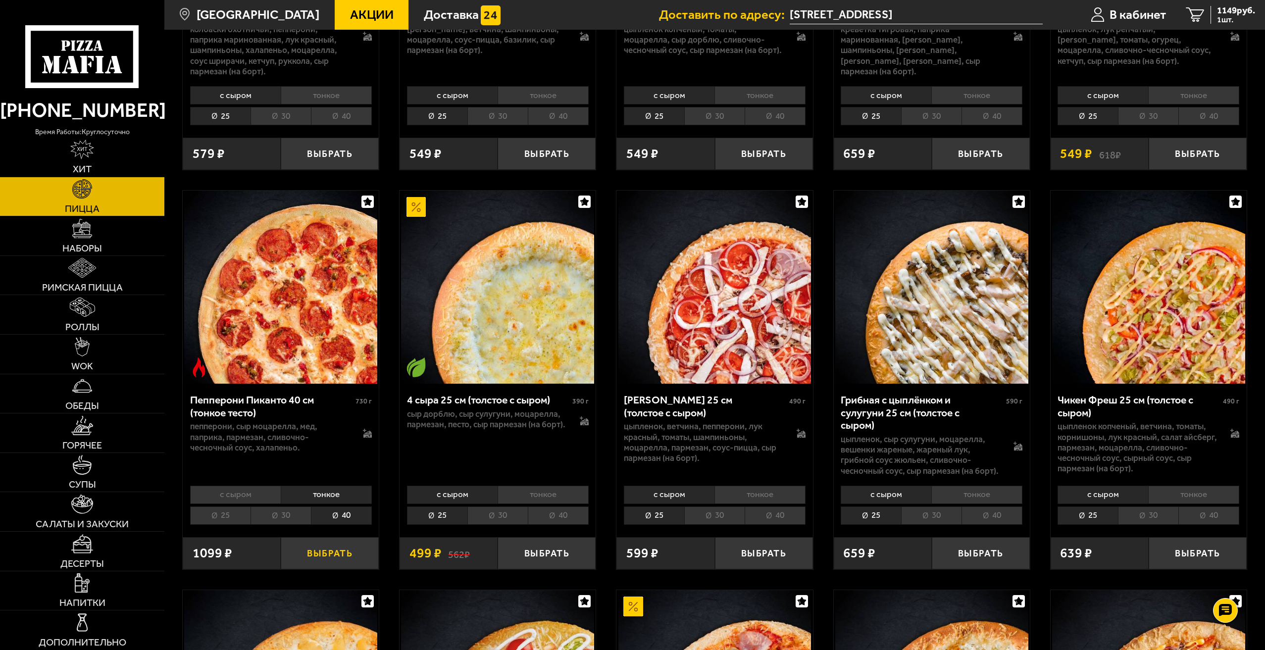
click at [352, 559] on button "Выбрать" at bounding box center [330, 553] width 98 height 32
click at [554, 498] on li "тонкое" at bounding box center [542, 495] width 91 height 18
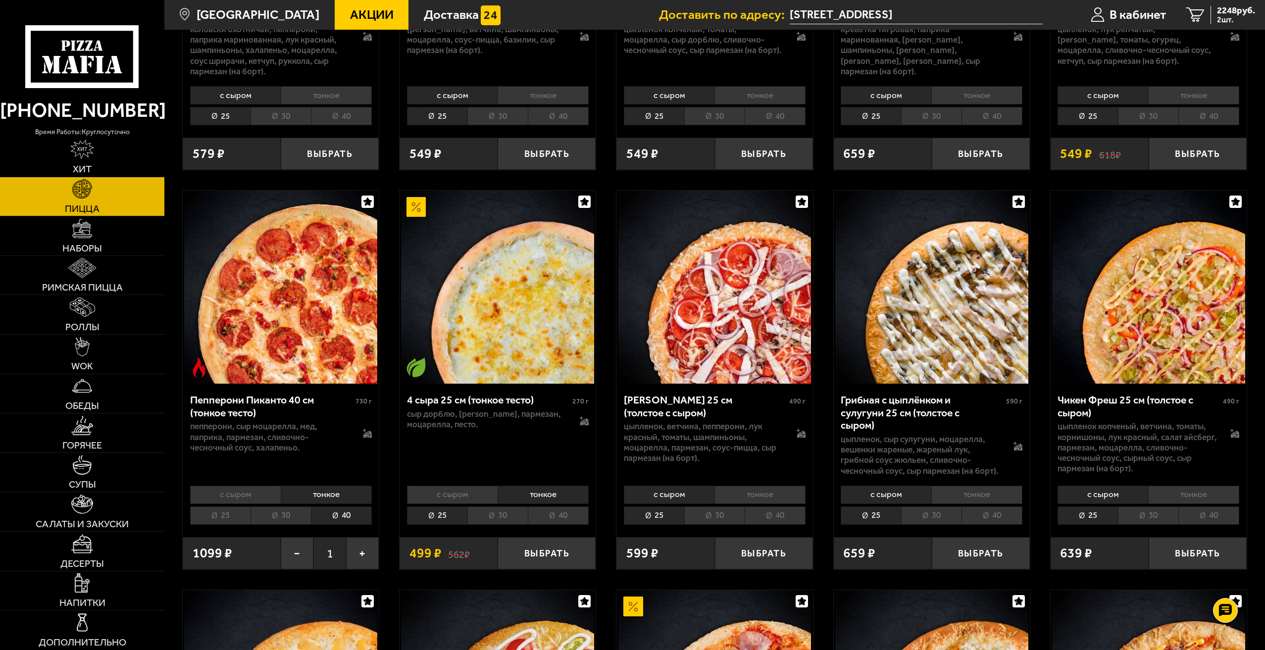
click at [556, 520] on li "40" at bounding box center [558, 515] width 61 height 18
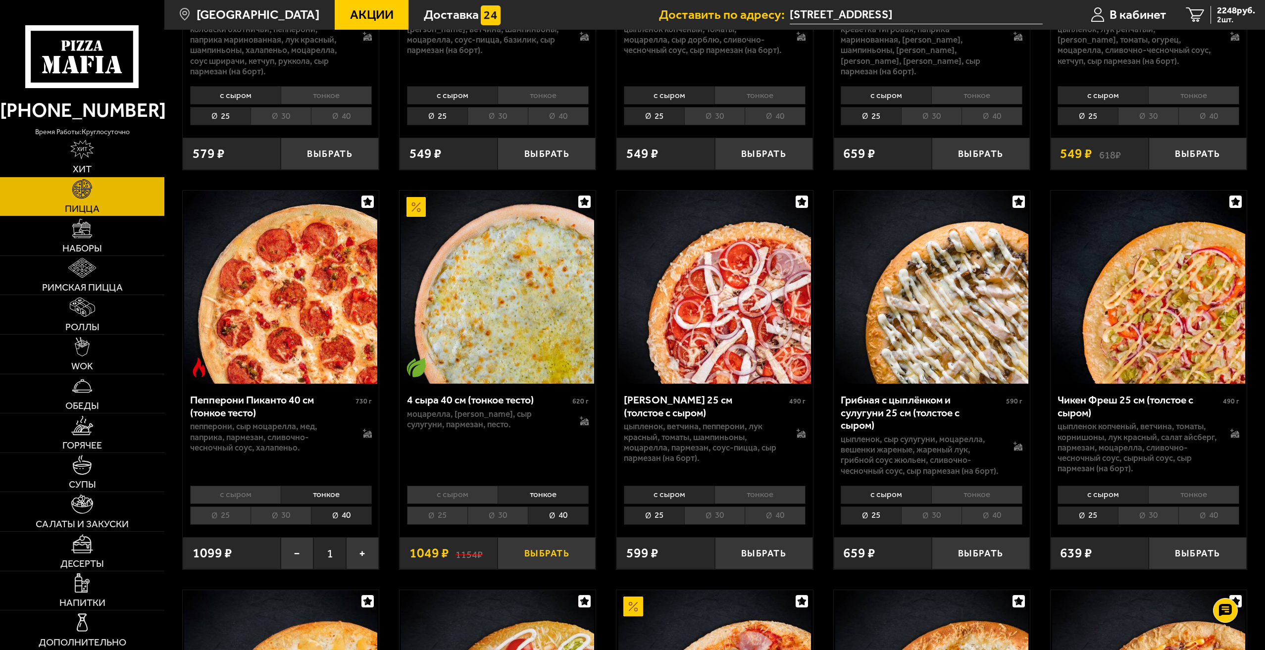
click at [558, 552] on button "Выбрать" at bounding box center [546, 553] width 98 height 32
click at [978, 494] on li "тонкое" at bounding box center [976, 495] width 91 height 18
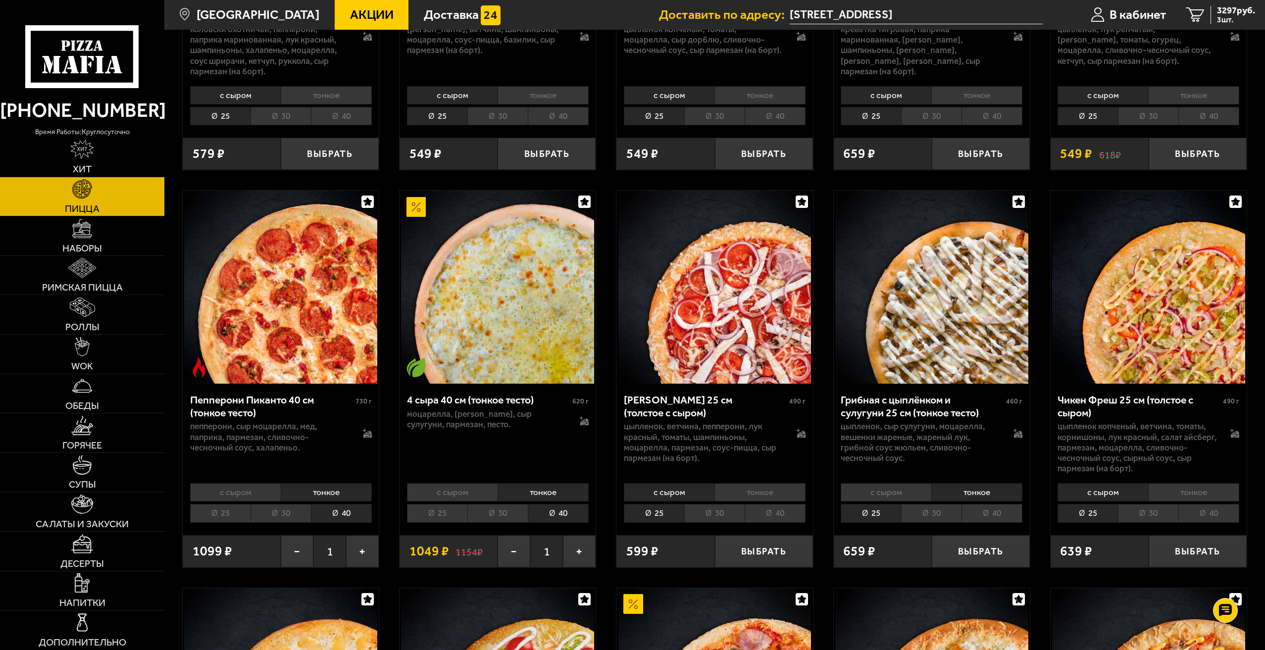
click at [983, 513] on li "40" at bounding box center [991, 513] width 61 height 18
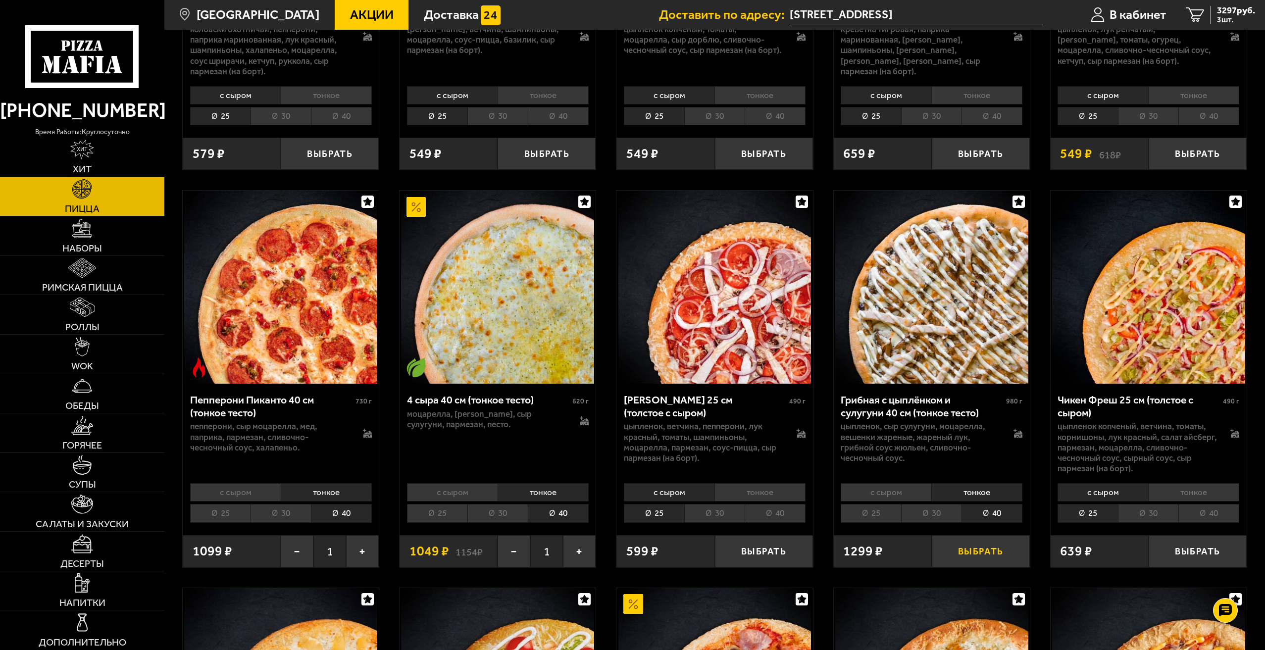
click at [986, 548] on button "Выбрать" at bounding box center [981, 551] width 98 height 32
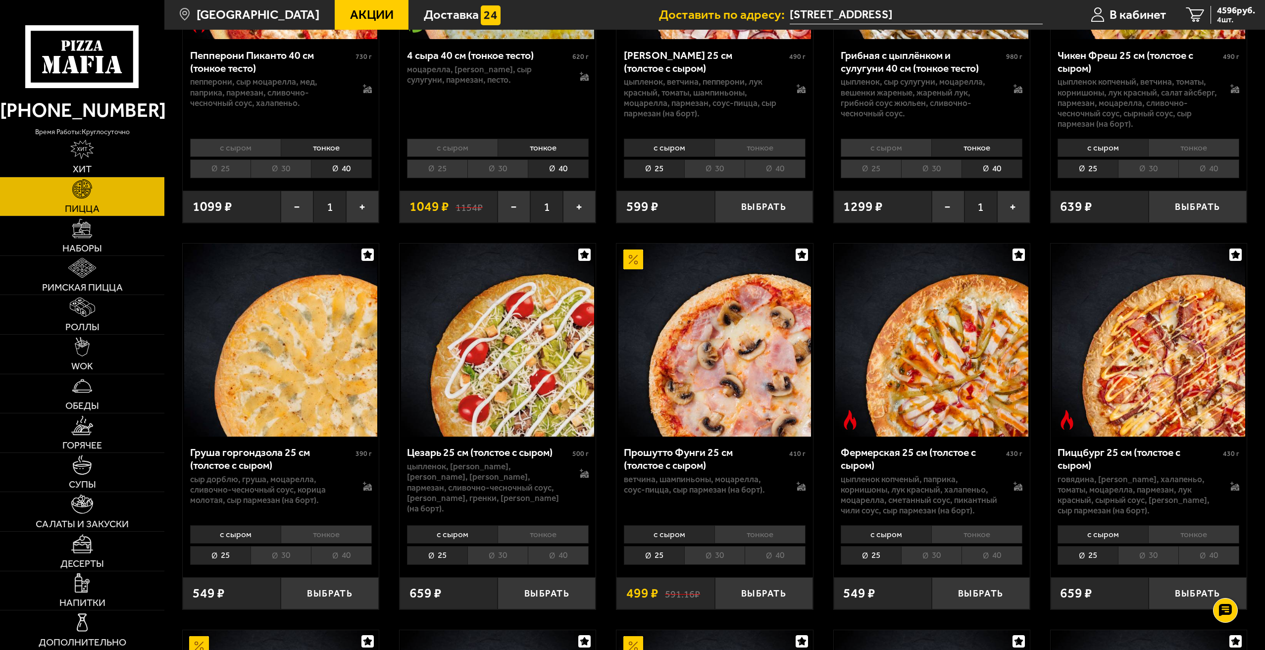
scroll to position [1138, 0]
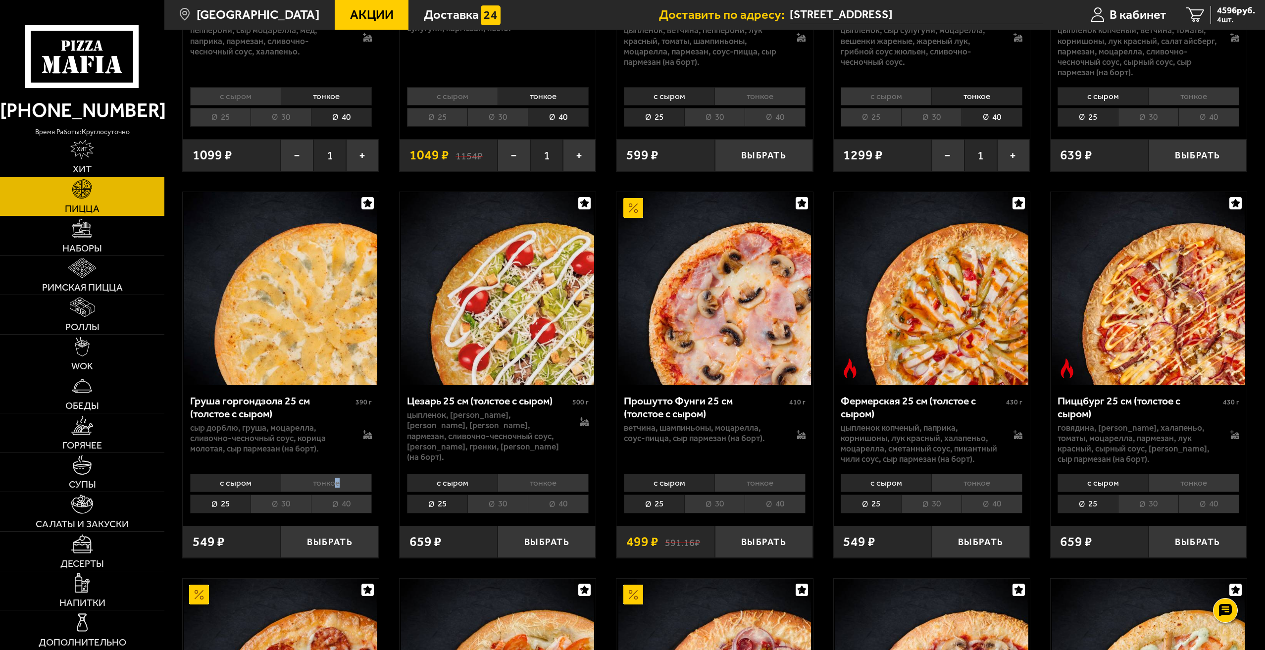
click at [338, 486] on li "тонкое" at bounding box center [326, 483] width 91 height 18
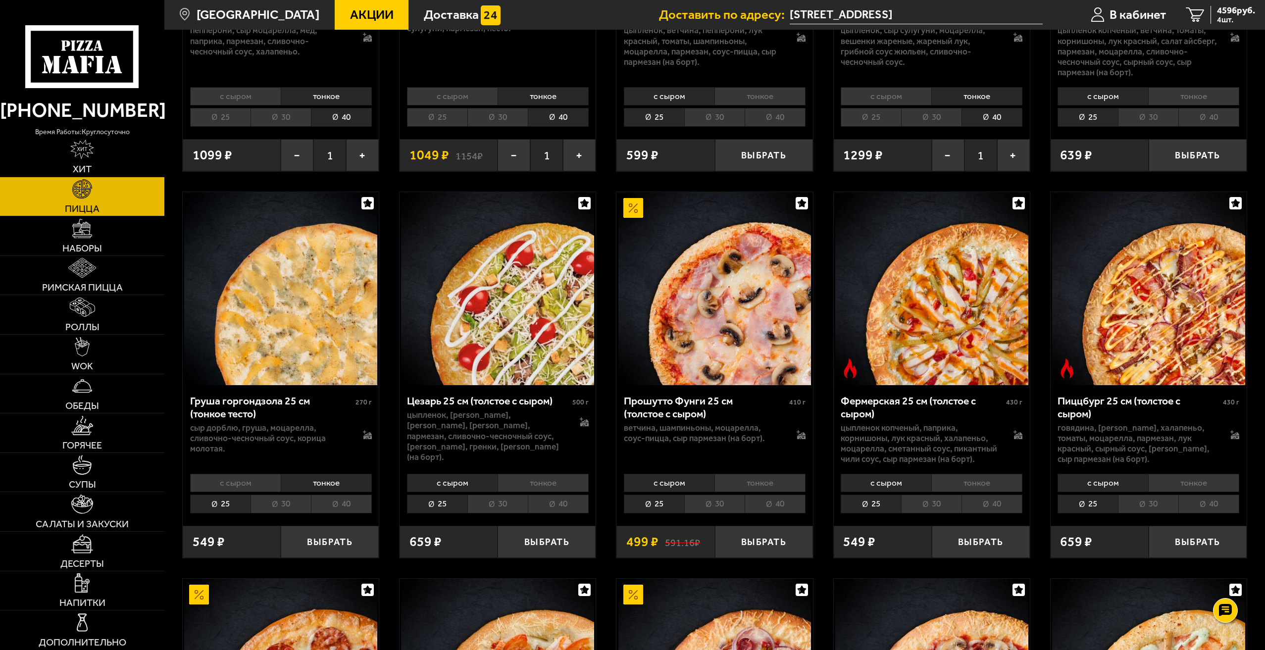
click at [339, 507] on li "40" at bounding box center [341, 503] width 61 height 18
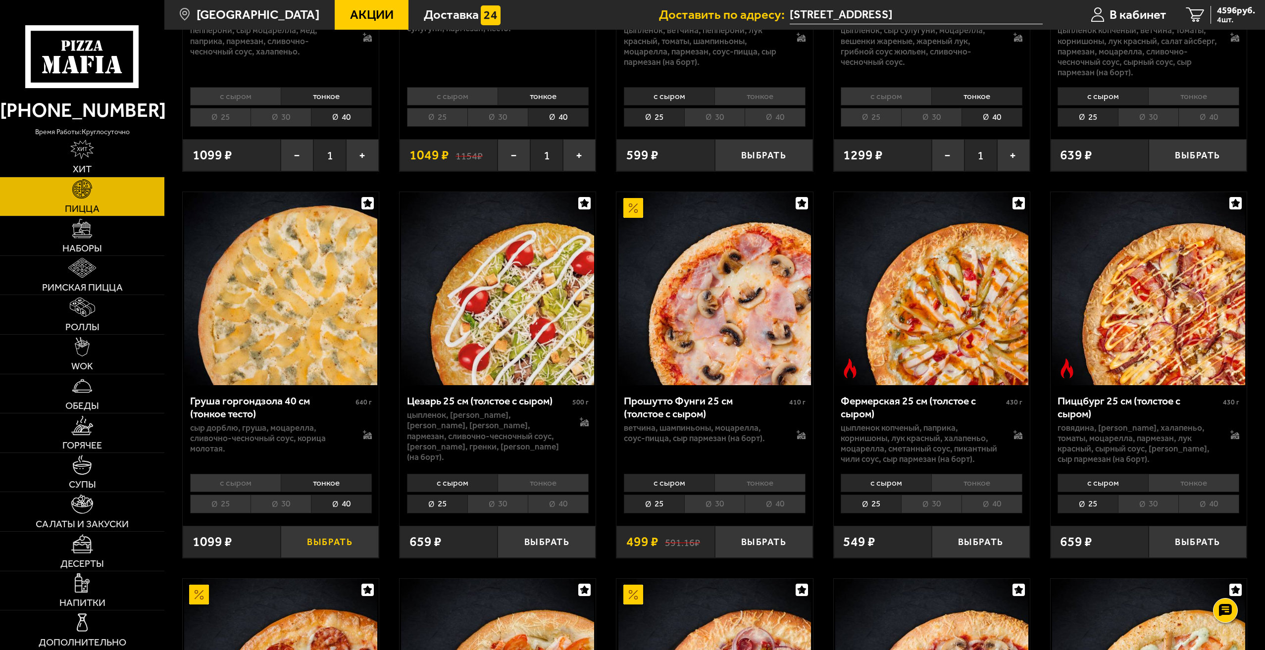
click at [347, 543] on button "Выбрать" at bounding box center [330, 542] width 98 height 32
click at [1196, 10] on icon "5" at bounding box center [1195, 14] width 18 height 15
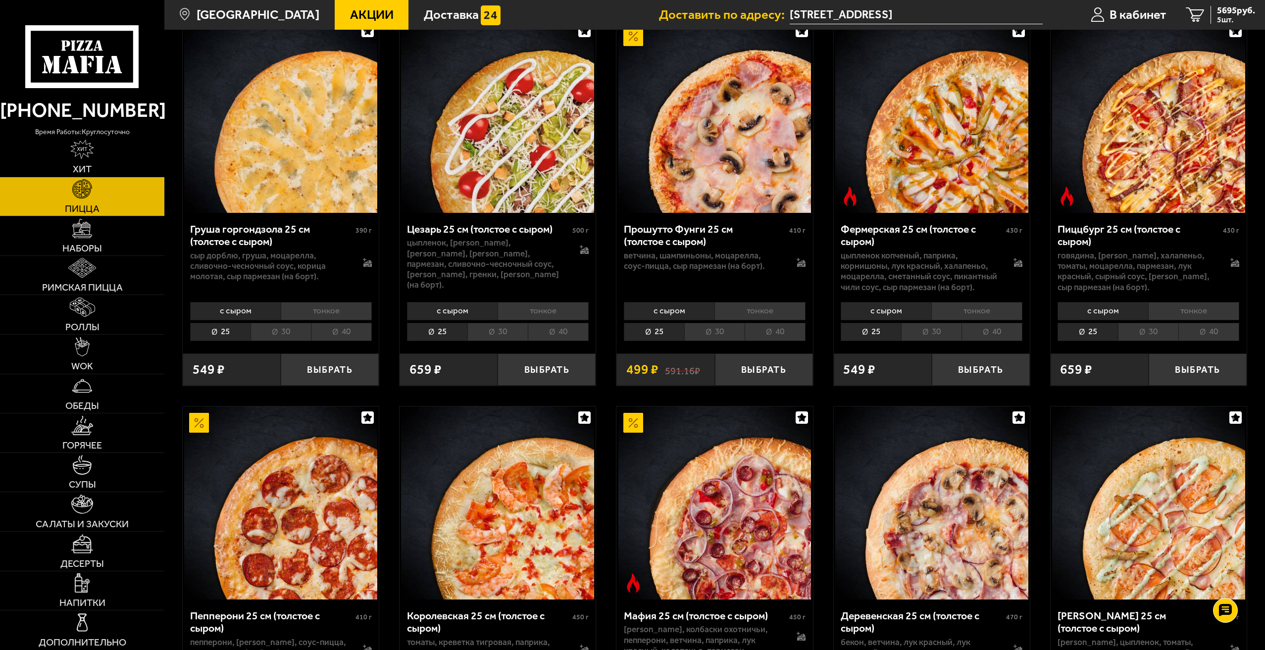
scroll to position [1336, 0]
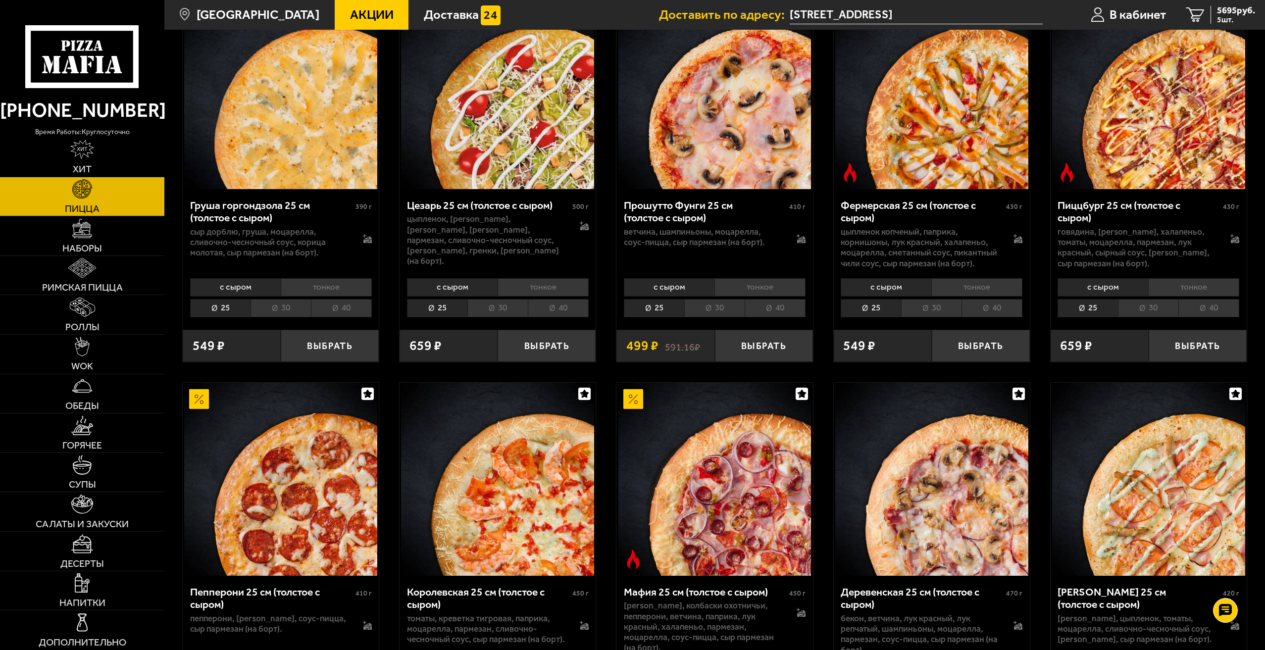
click at [1002, 289] on li "тонкое" at bounding box center [976, 287] width 91 height 18
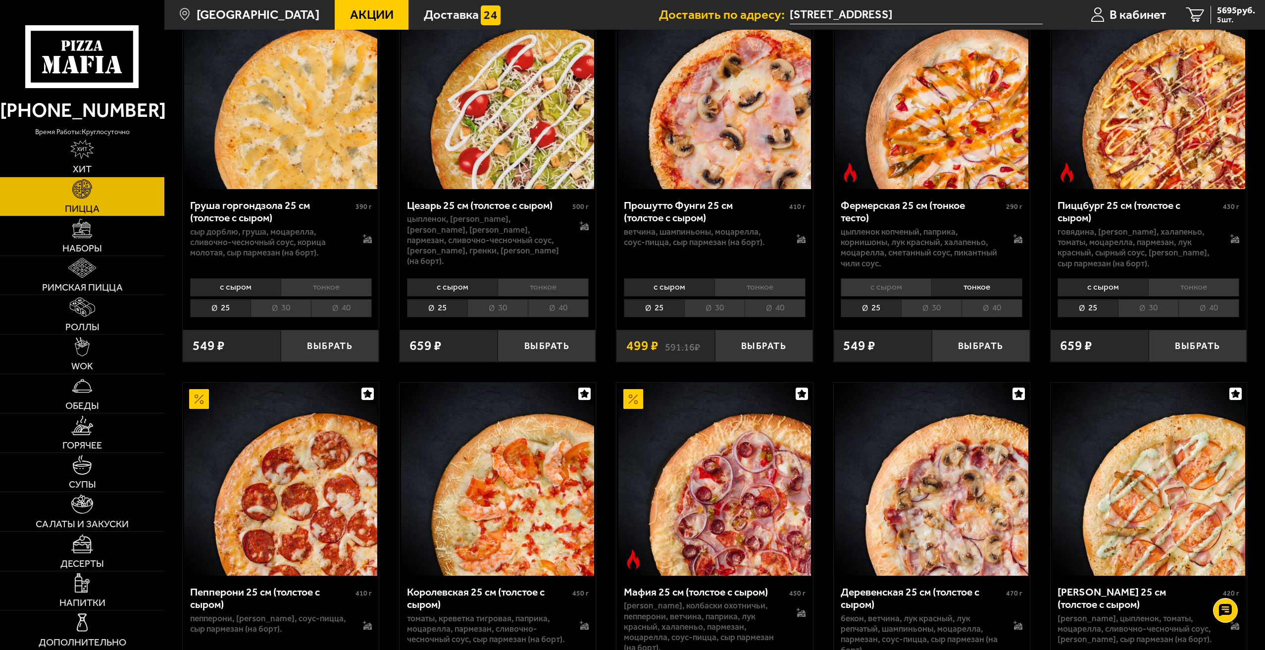
click at [997, 308] on li "40" at bounding box center [991, 308] width 61 height 18
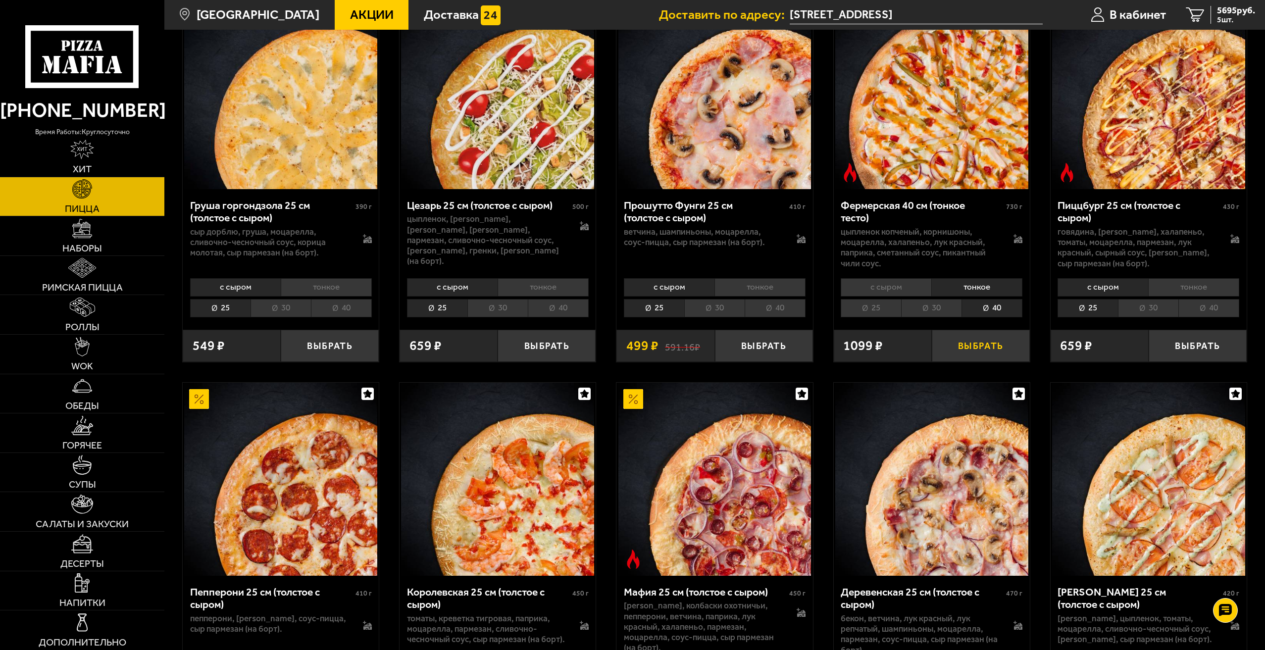
click at [993, 354] on button "Выбрать" at bounding box center [981, 346] width 98 height 32
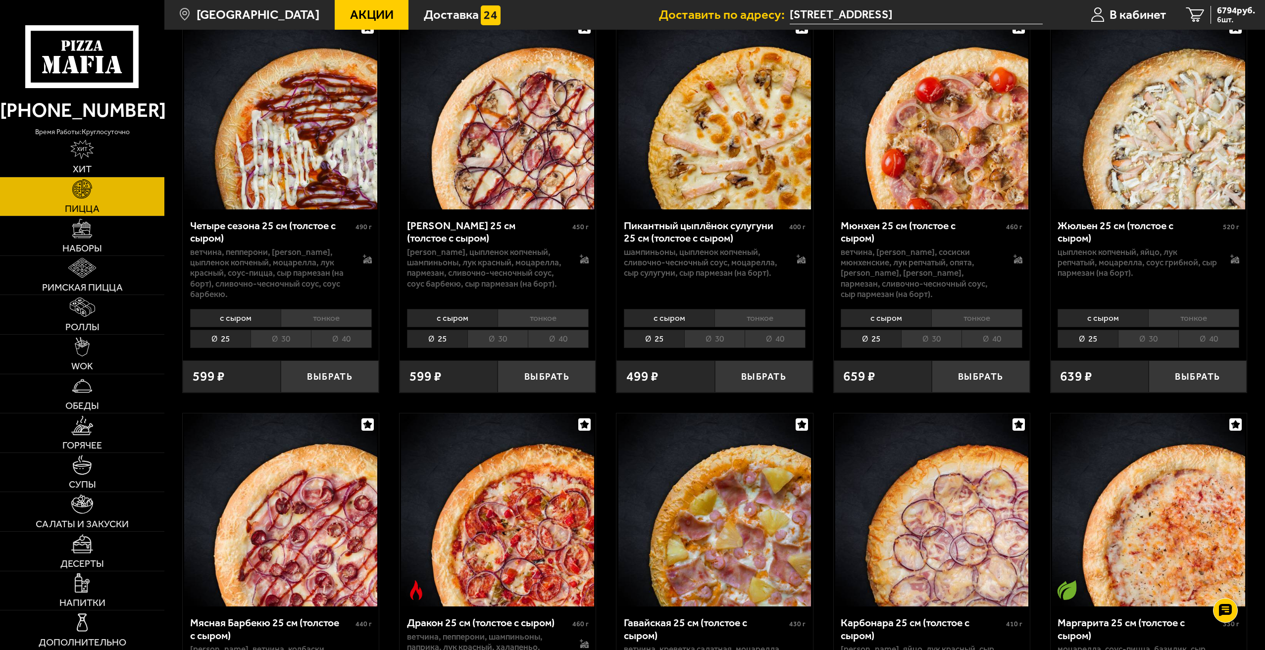
scroll to position [2178, 0]
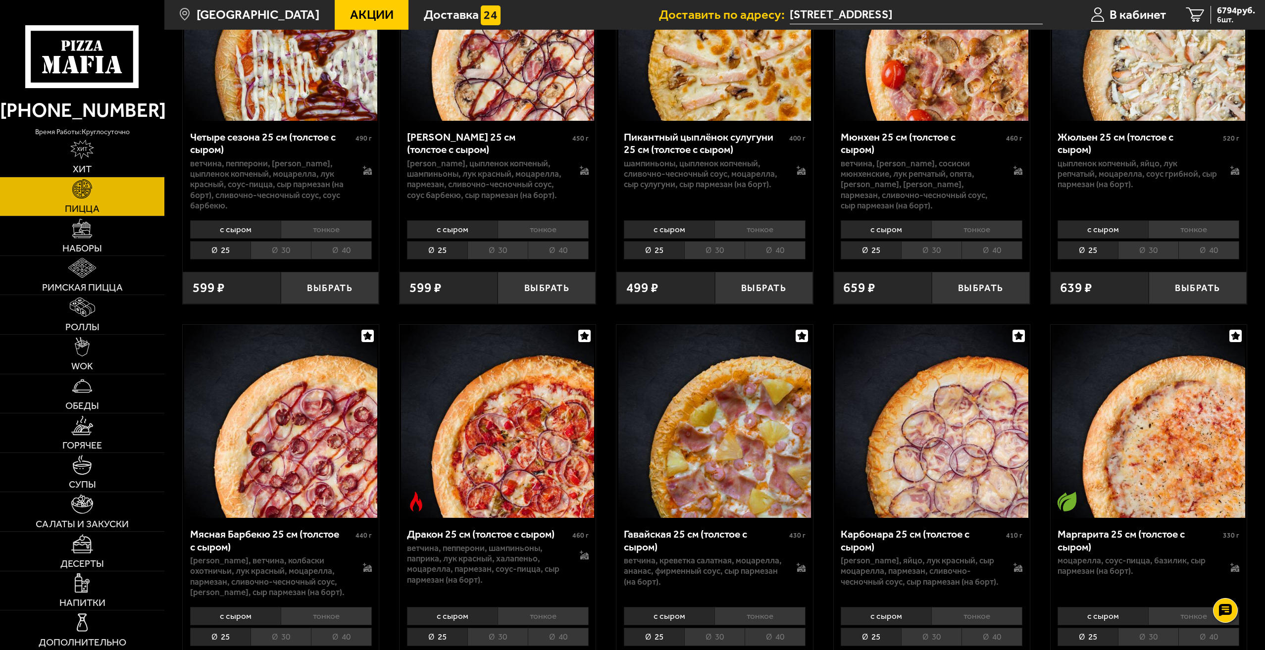
click at [1194, 477] on img at bounding box center [1148, 421] width 193 height 193
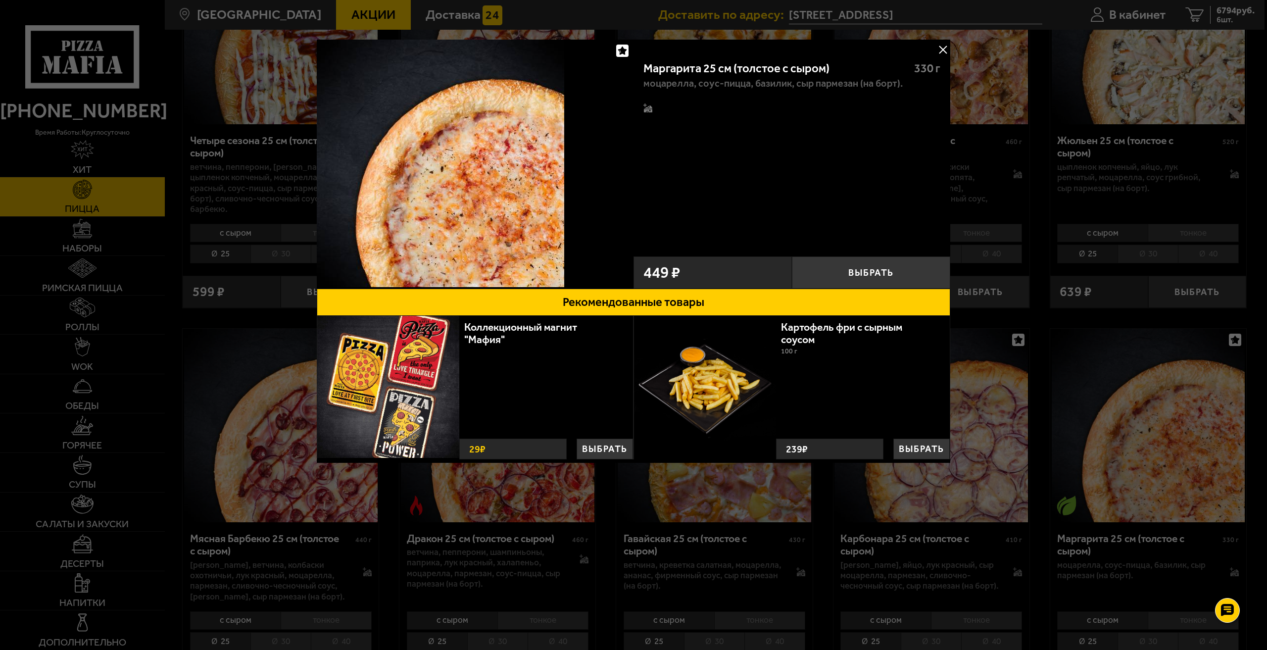
click at [942, 50] on button at bounding box center [942, 49] width 15 height 15
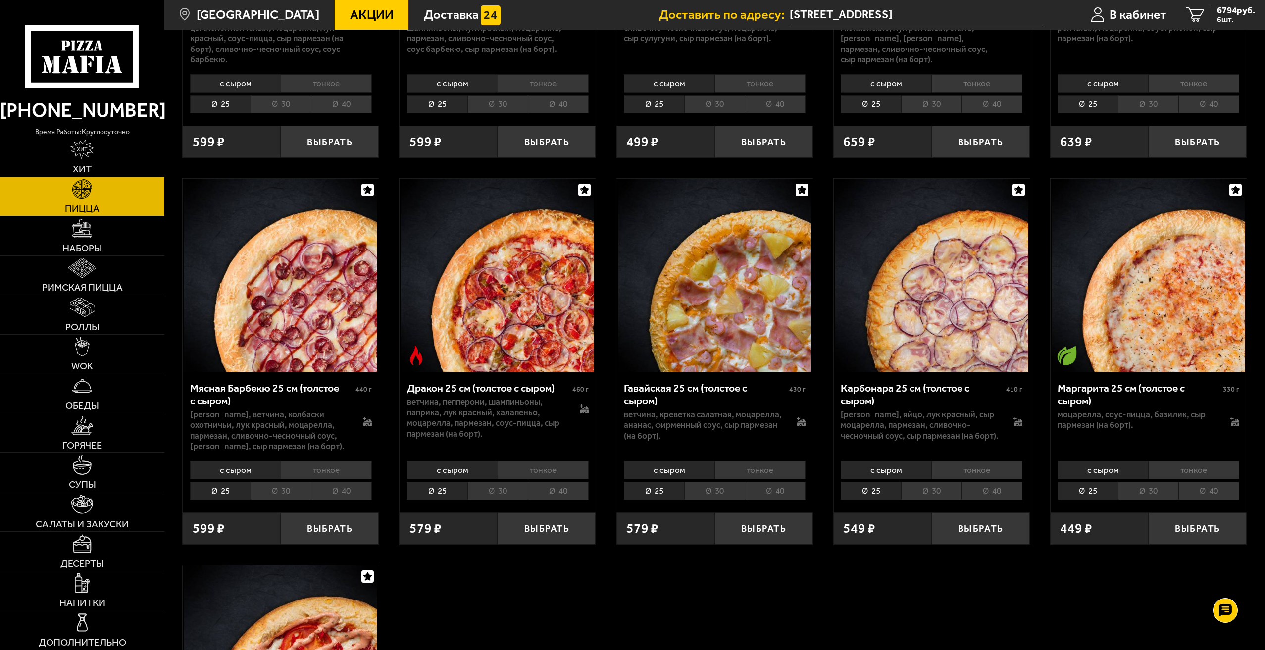
scroll to position [2326, 0]
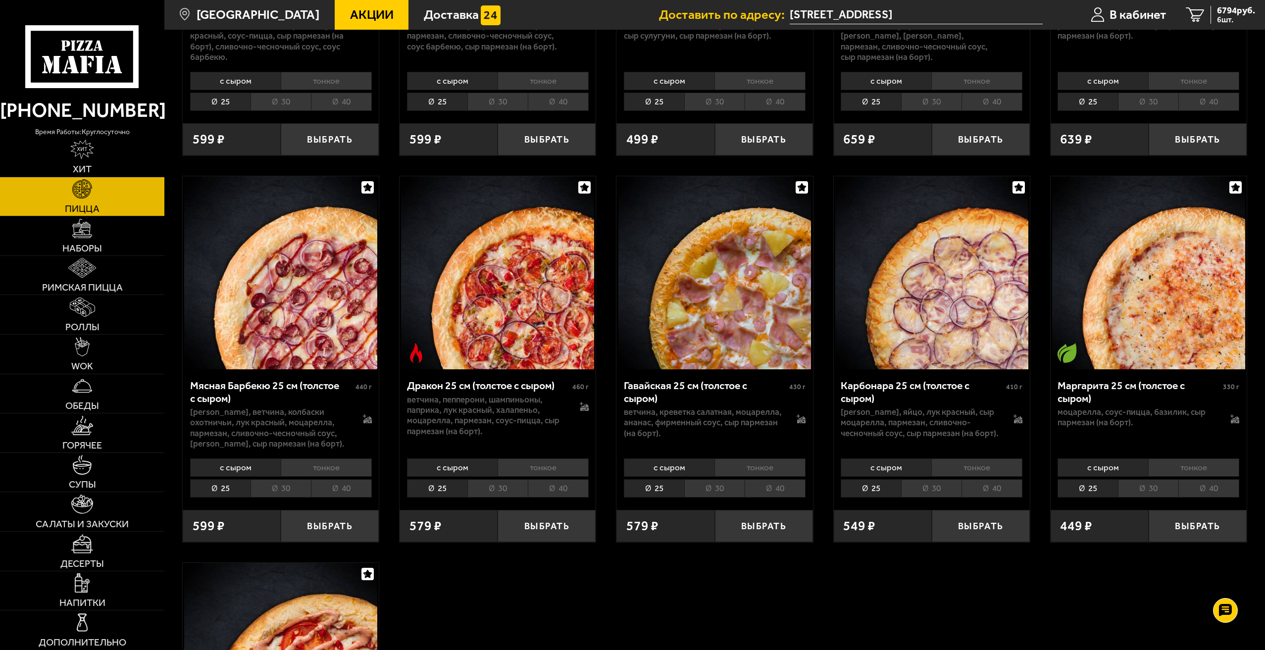
click at [1183, 473] on li "тонкое" at bounding box center [1193, 467] width 91 height 18
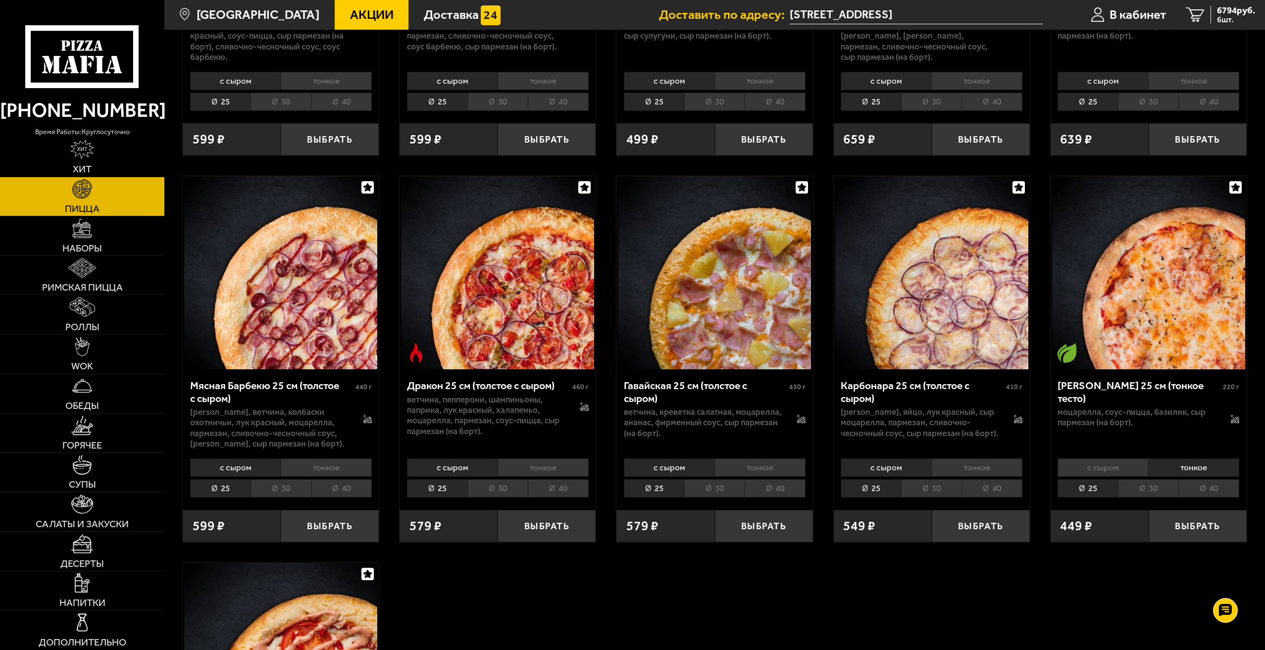
click at [1211, 494] on li "40" at bounding box center [1208, 488] width 61 height 18
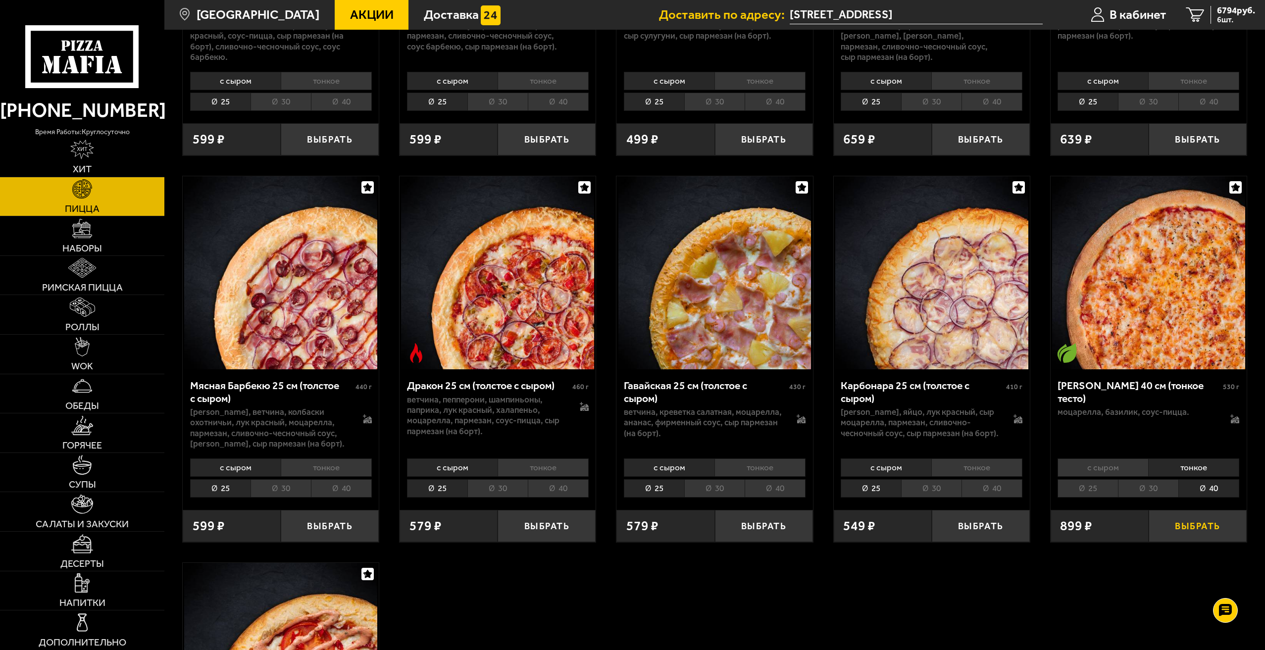
click at [1205, 532] on button "Выбрать" at bounding box center [1197, 526] width 98 height 32
click at [1188, 15] on icon "7" at bounding box center [1195, 14] width 18 height 15
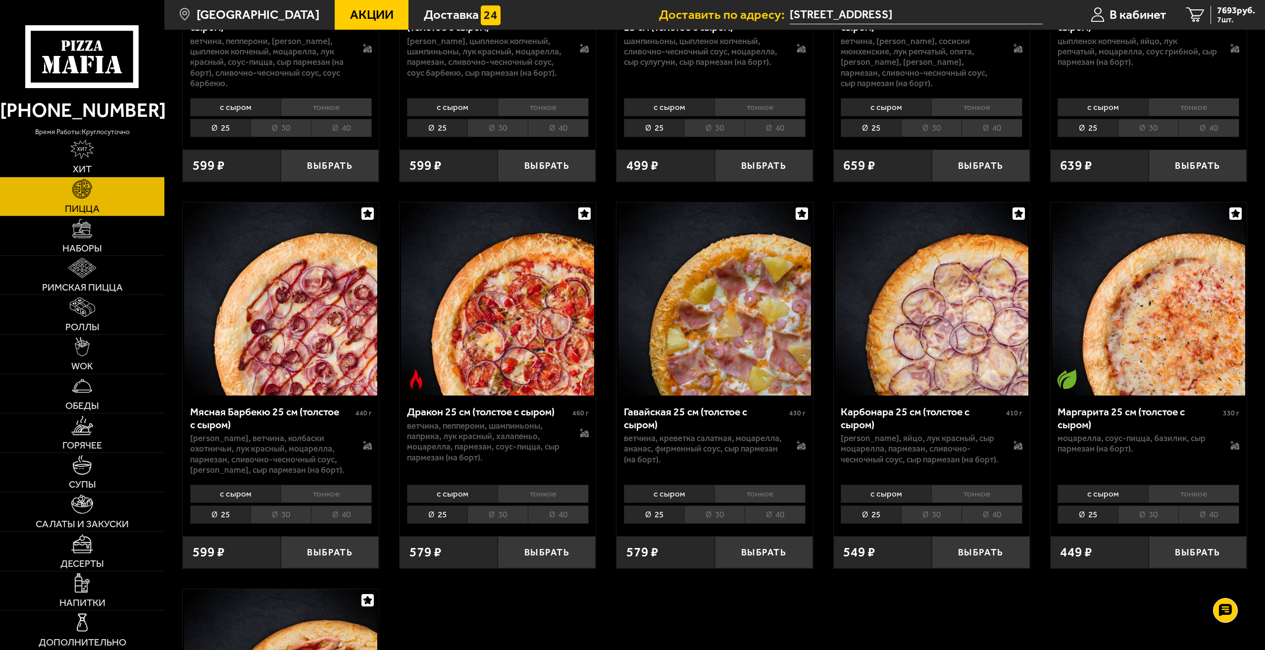
scroll to position [2277, 0]
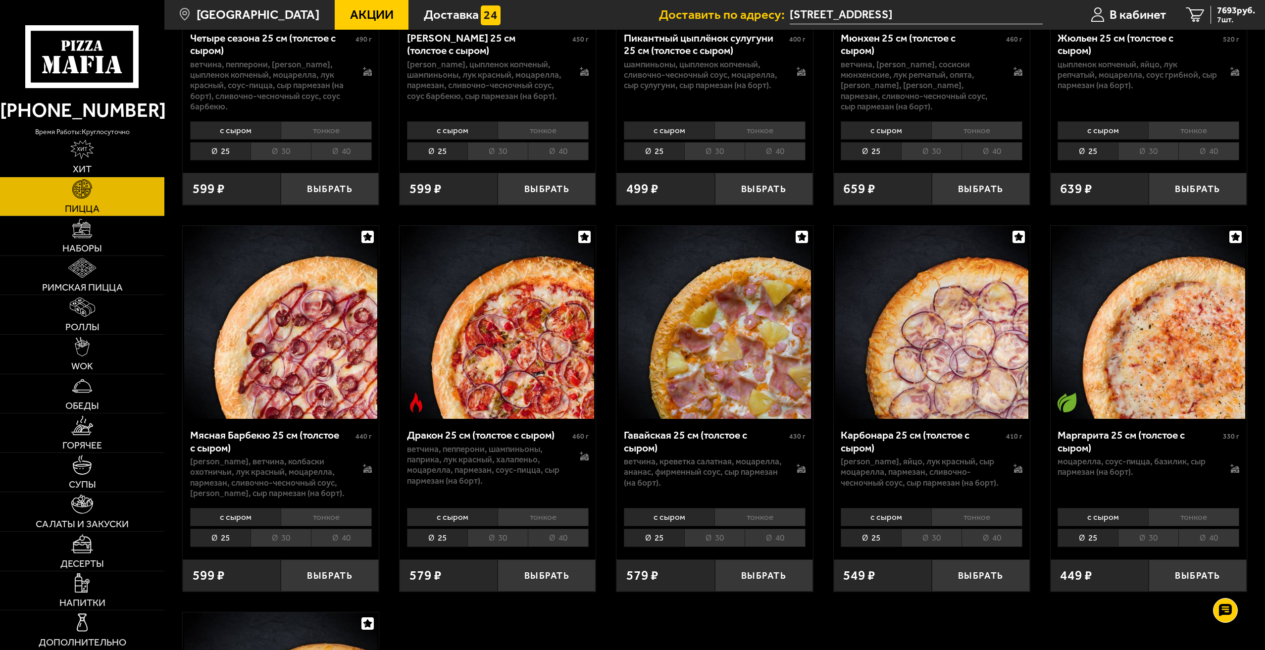
click at [951, 367] on img at bounding box center [931, 322] width 193 height 193
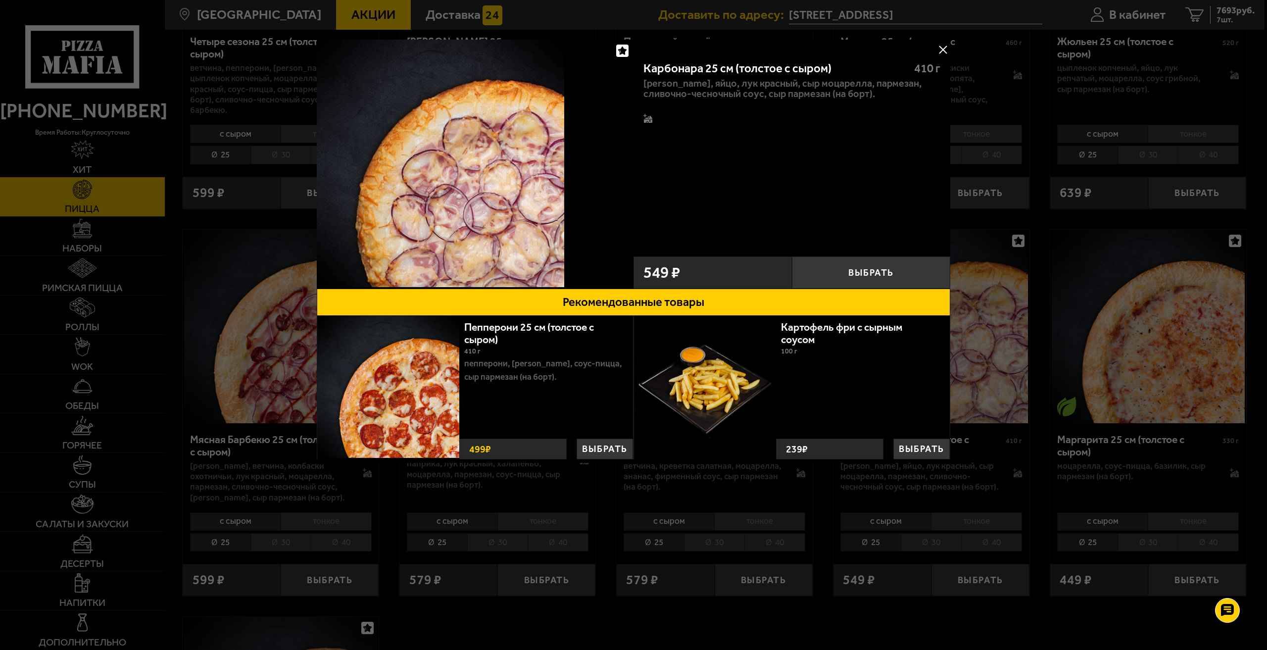
click at [944, 52] on button at bounding box center [942, 49] width 15 height 15
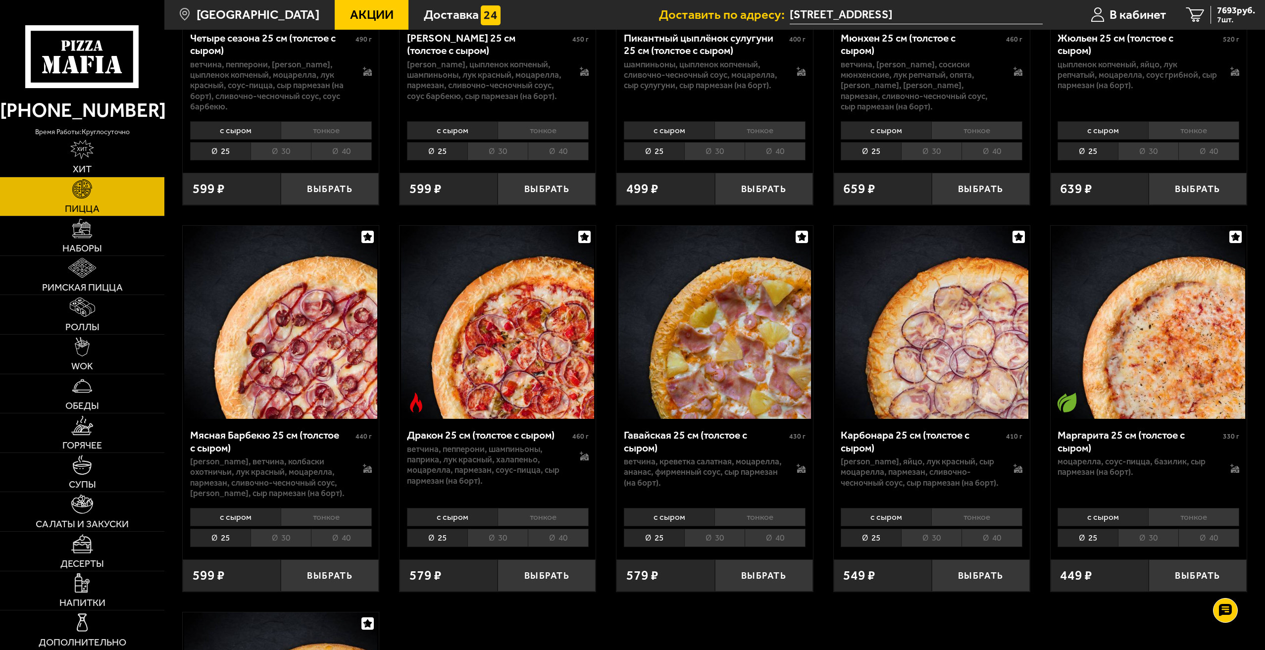
click at [987, 542] on li "40" at bounding box center [991, 538] width 61 height 18
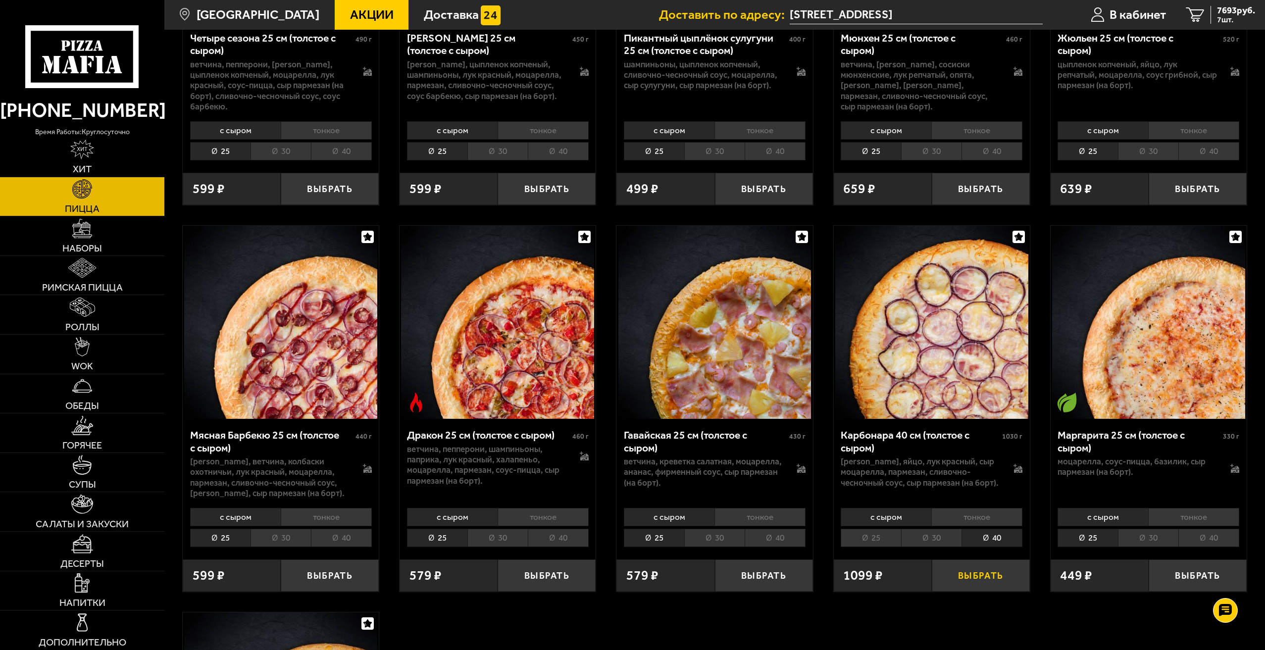
click at [990, 585] on button "Выбрать" at bounding box center [981, 575] width 98 height 32
click at [1190, 12] on icon "8" at bounding box center [1195, 14] width 18 height 15
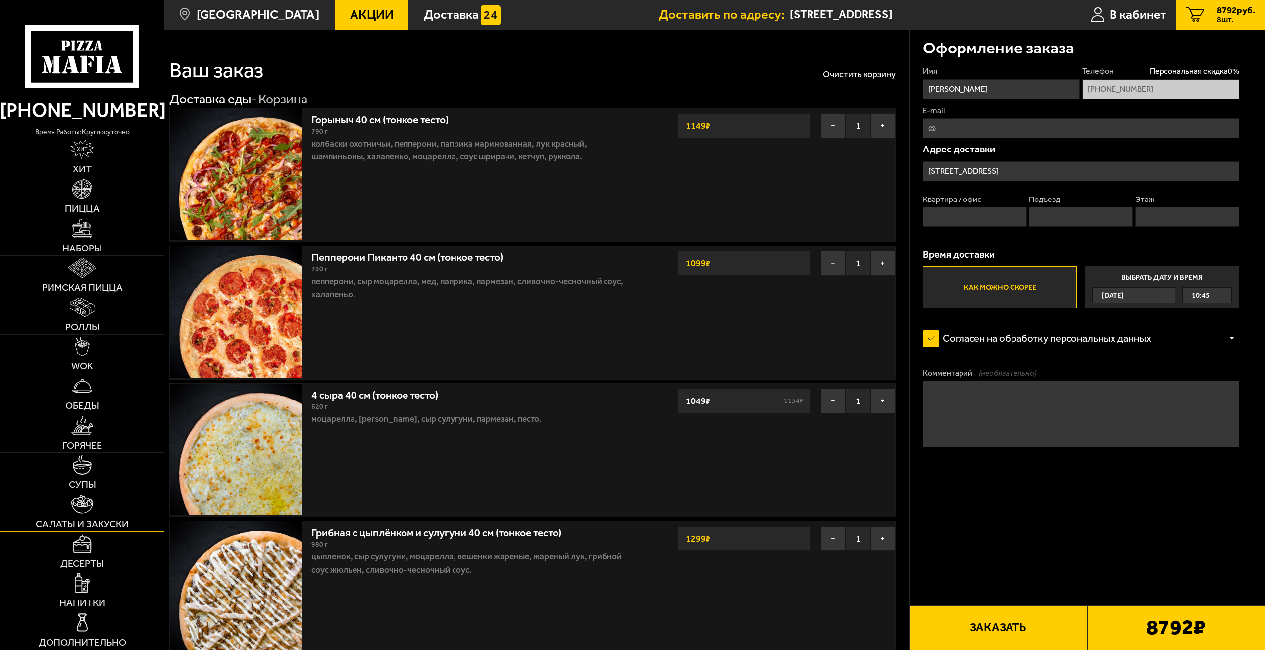
scroll to position [49, 0]
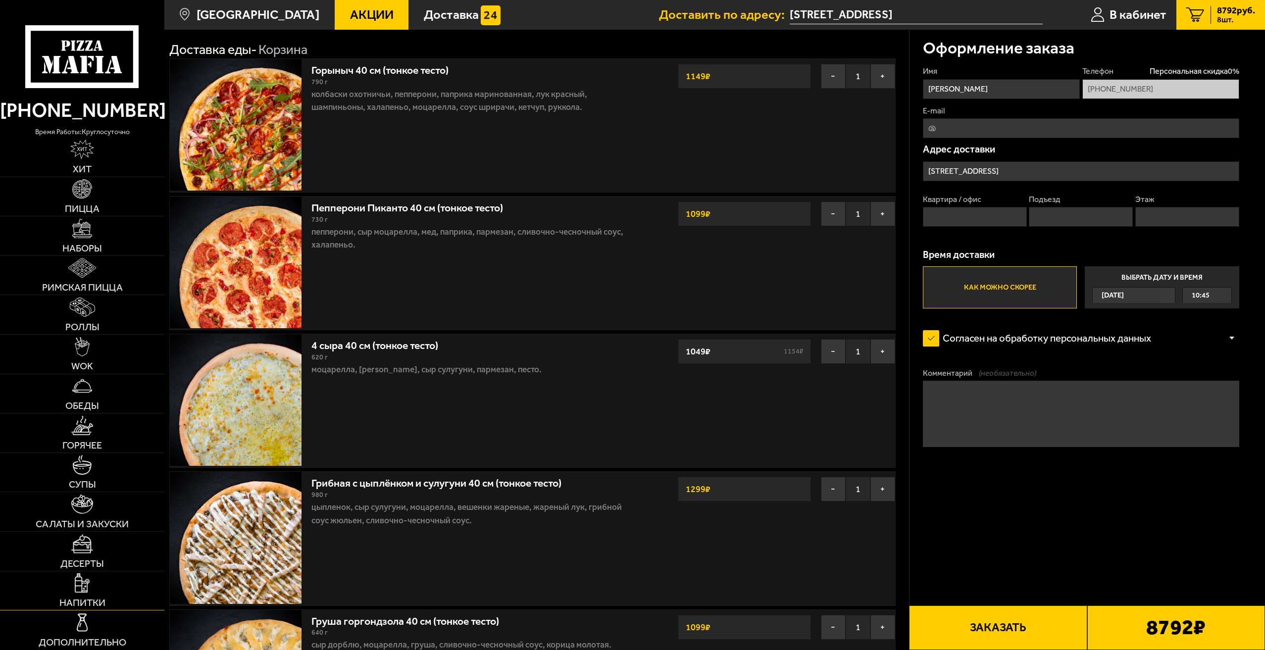
click at [98, 587] on link "Напитки" at bounding box center [82, 590] width 164 height 39
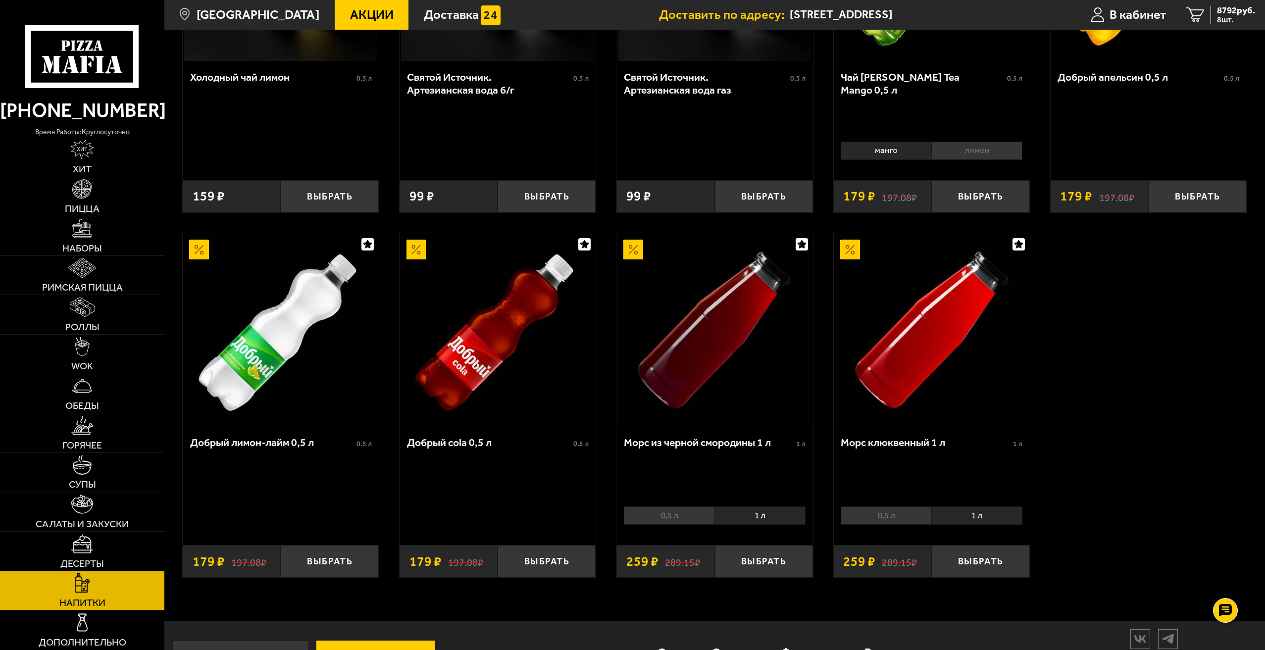
scroll to position [615, 0]
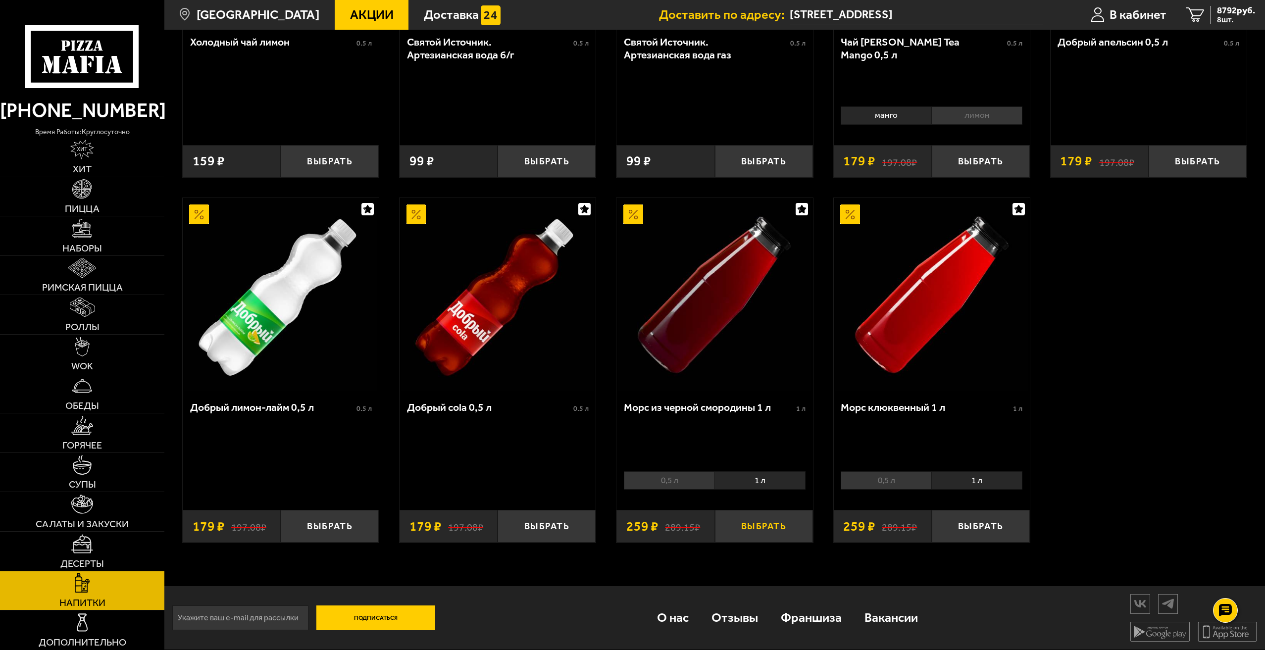
click at [770, 525] on button "Выбрать" at bounding box center [764, 526] width 98 height 32
click at [796, 525] on button "+" at bounding box center [796, 526] width 33 height 32
click at [978, 483] on li "1 л" at bounding box center [976, 480] width 91 height 18
click at [982, 524] on button "Выбрать" at bounding box center [981, 526] width 98 height 32
click at [1015, 526] on button "+" at bounding box center [1013, 526] width 33 height 32
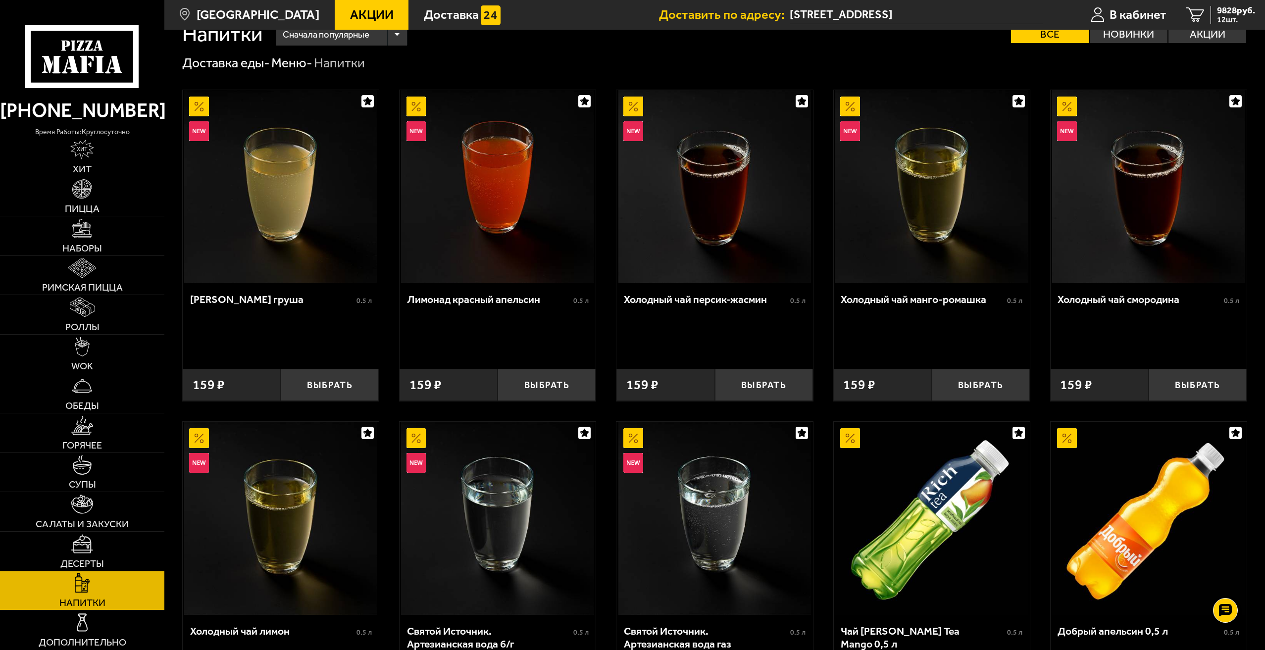
scroll to position [21, 0]
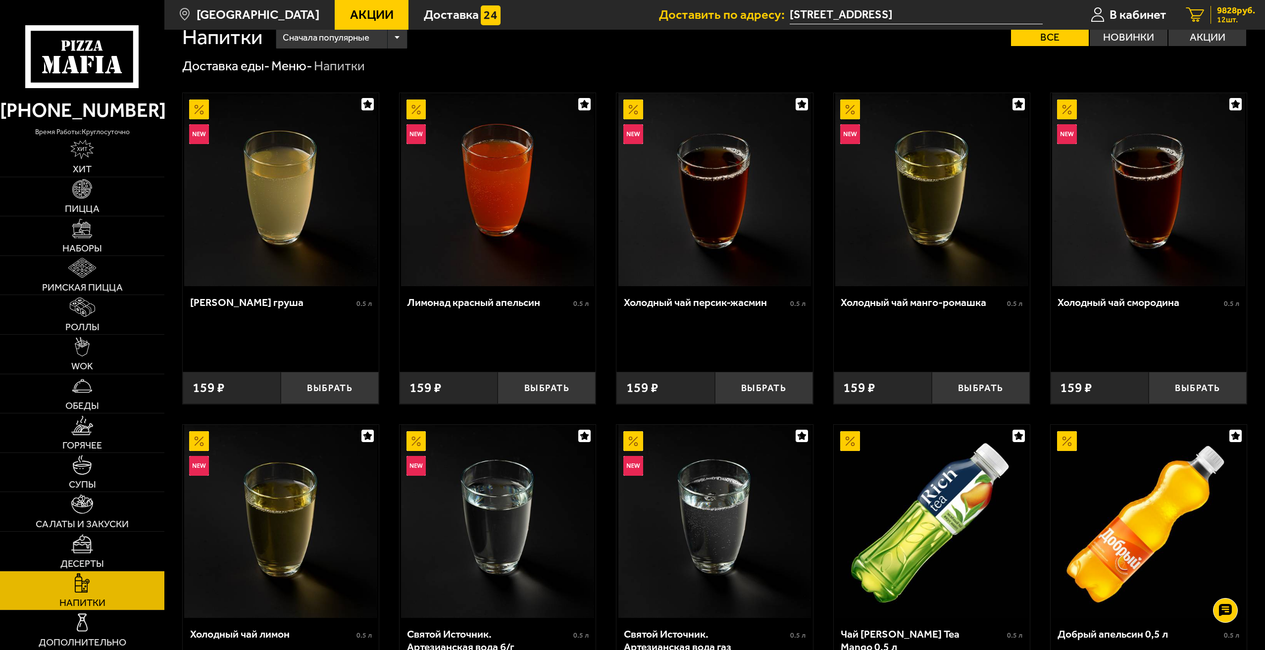
click at [1197, 15] on icon "12" at bounding box center [1195, 14] width 18 height 15
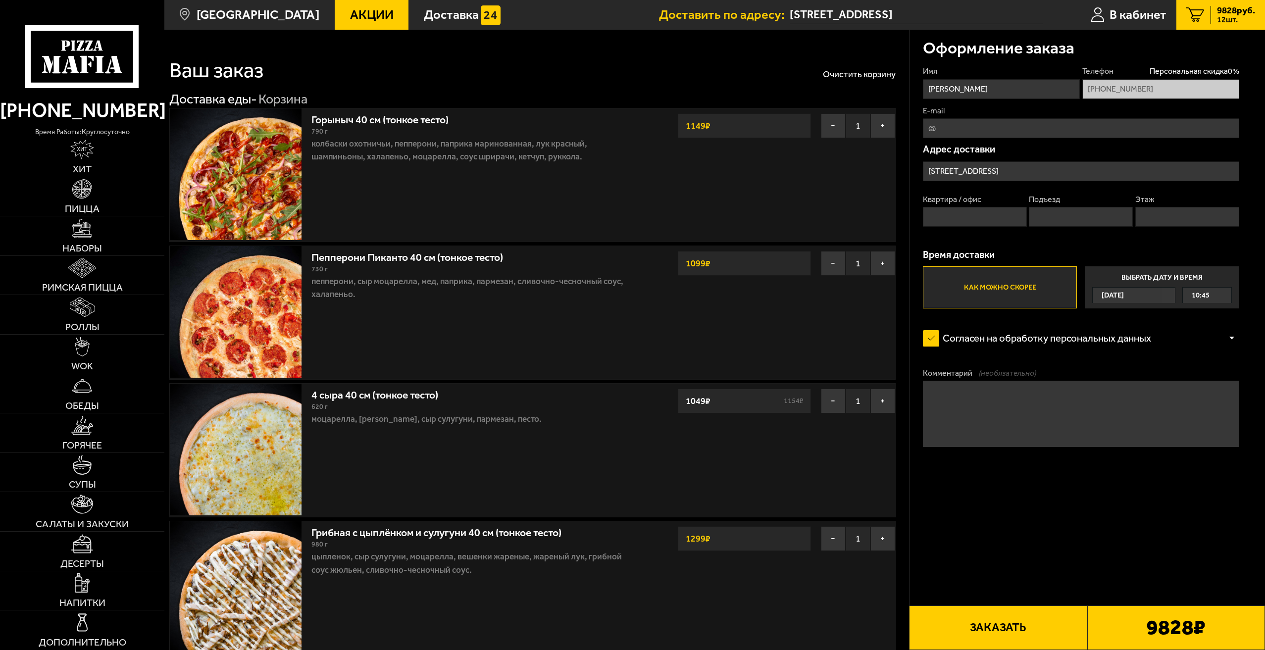
click at [1219, 294] on div "10:45" at bounding box center [1206, 295] width 49 height 15
click at [0, 0] on input "Выбрать дату и время [DATE] 10:45" at bounding box center [0, 0] width 0 height 0
click at [1191, 293] on span "10:45" at bounding box center [1200, 295] width 18 height 15
click at [1211, 377] on li "11:45" at bounding box center [1207, 377] width 48 height 16
click at [1030, 629] on button "Заказать" at bounding box center [998, 627] width 178 height 45
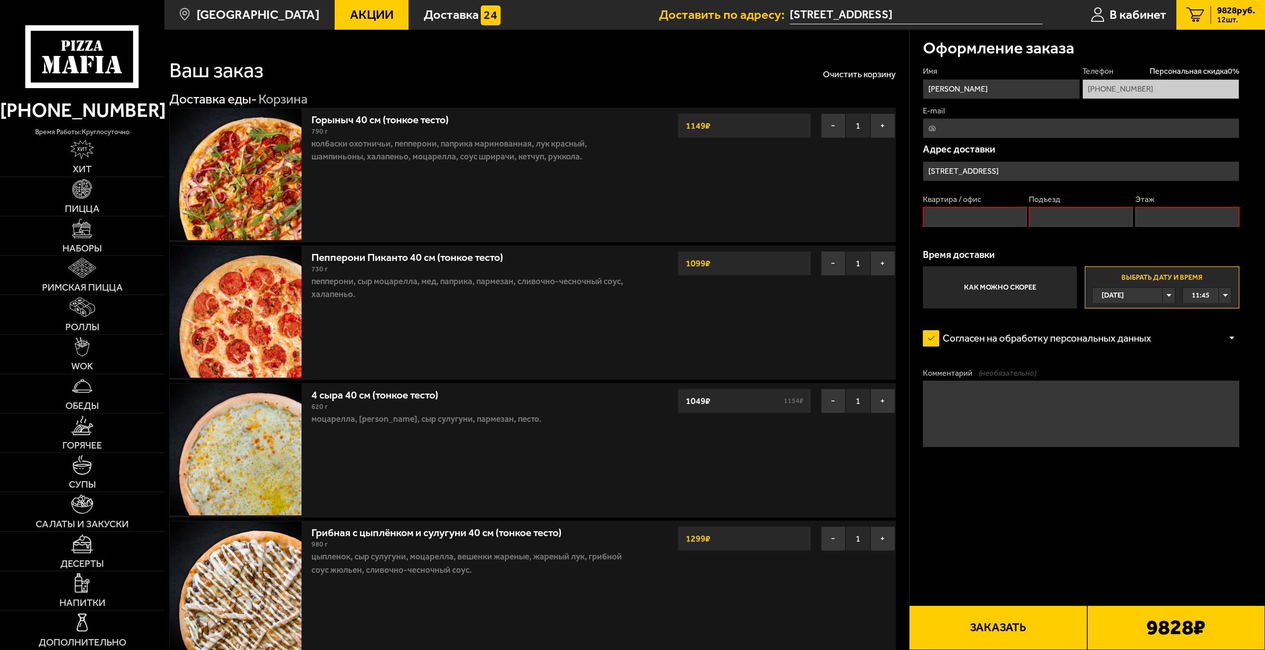
click at [1105, 216] on input "Подъезд" at bounding box center [1081, 217] width 104 height 20
type input "1"
click at [1192, 215] on input "Этаж" at bounding box center [1187, 217] width 104 height 20
type input "2"
click at [1185, 523] on form "Имя [PERSON_NAME] скидка 0 % [PHONE_NUMBER] E-mail Адрес [STREET_ADDRESS] Кварт…" at bounding box center [1081, 295] width 316 height 458
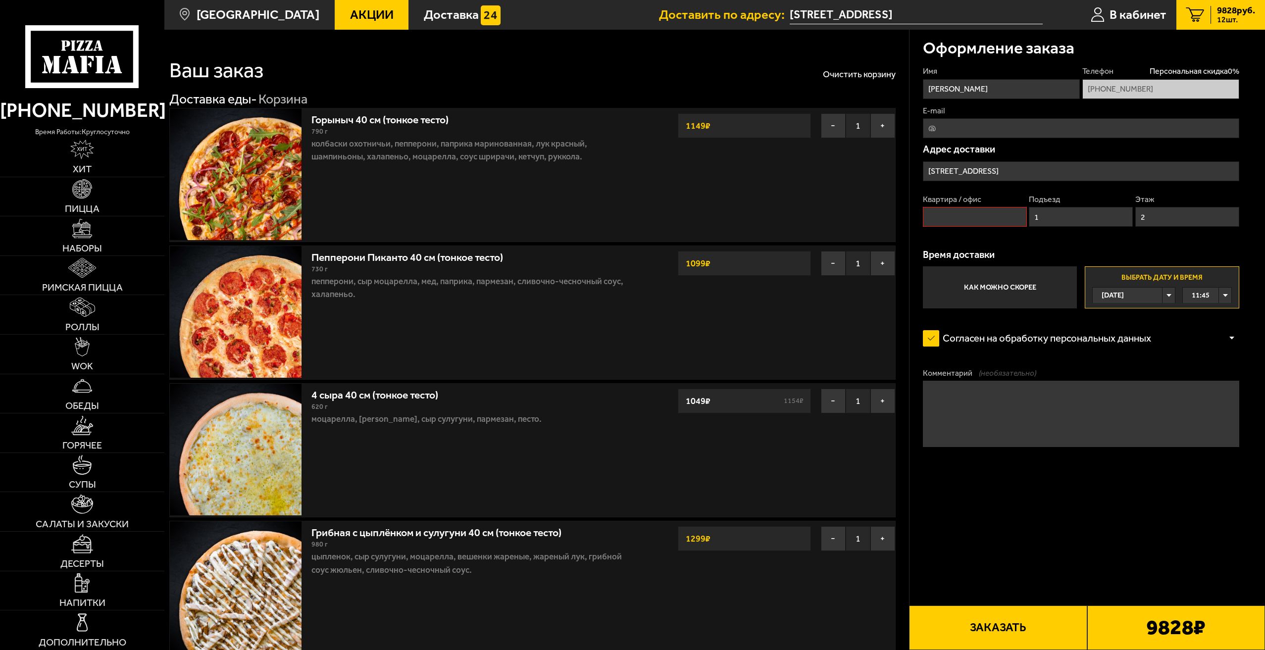
click at [985, 212] on input "Квартира / офис" at bounding box center [975, 217] width 104 height 20
type input "269"
click at [1029, 620] on button "Заказать" at bounding box center [998, 627] width 178 height 45
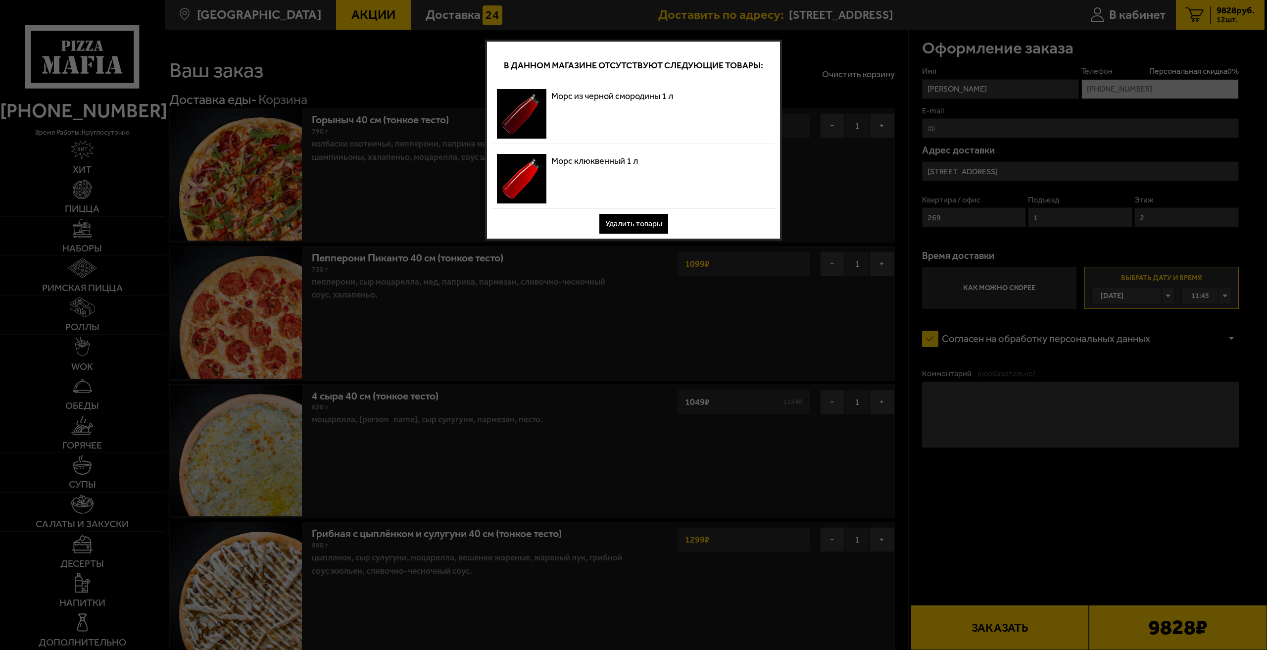
click at [645, 218] on button "Удалить товары" at bounding box center [633, 224] width 69 height 20
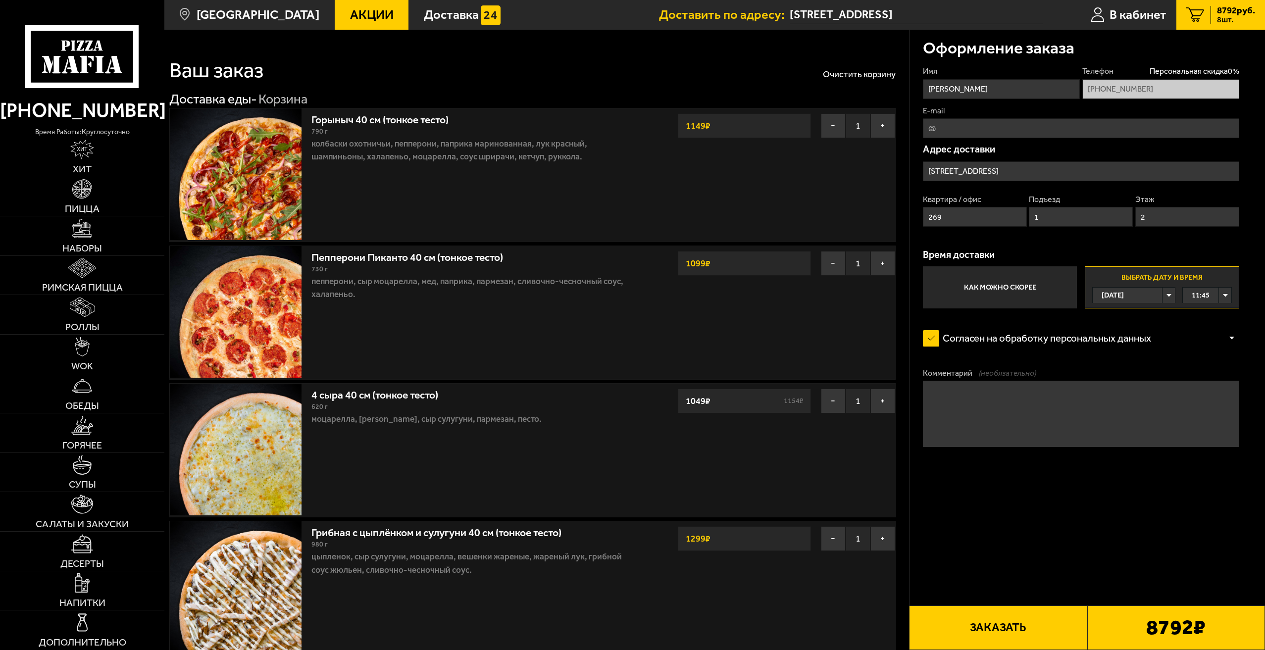
click at [1026, 630] on button "Заказать" at bounding box center [998, 627] width 178 height 45
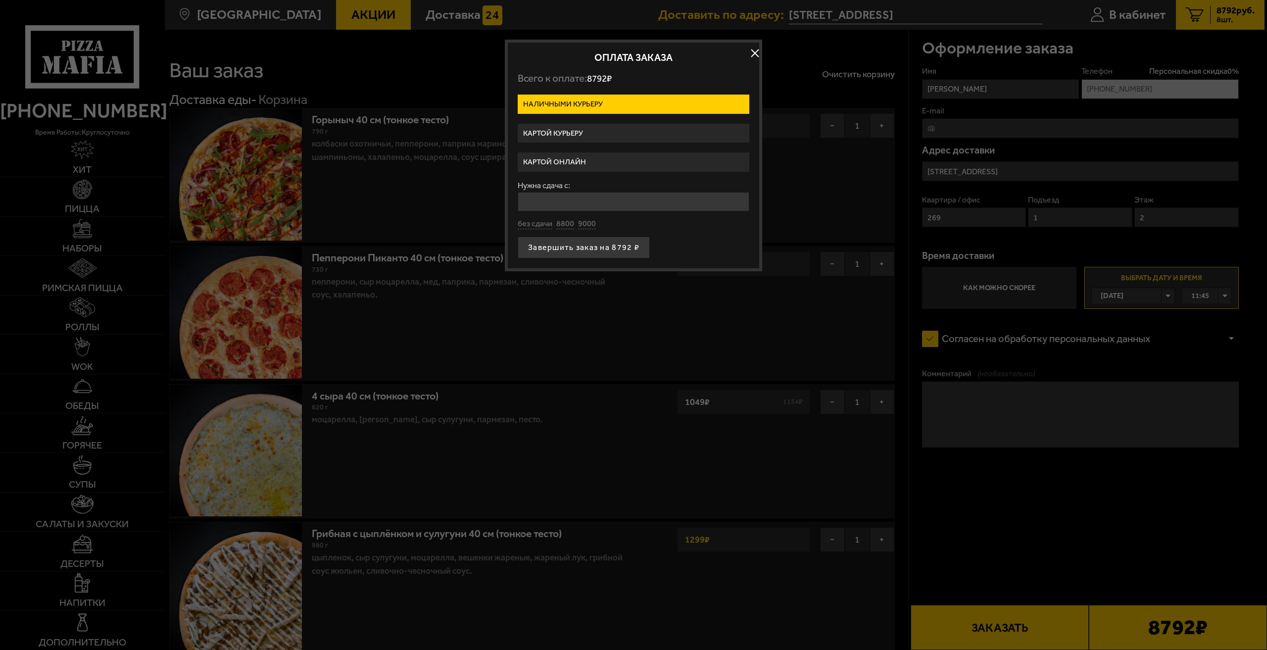
click at [536, 162] on label "Картой онлайн" at bounding box center [634, 161] width 232 height 19
click at [0, 0] on input "Картой онлайн" at bounding box center [0, 0] width 0 height 0
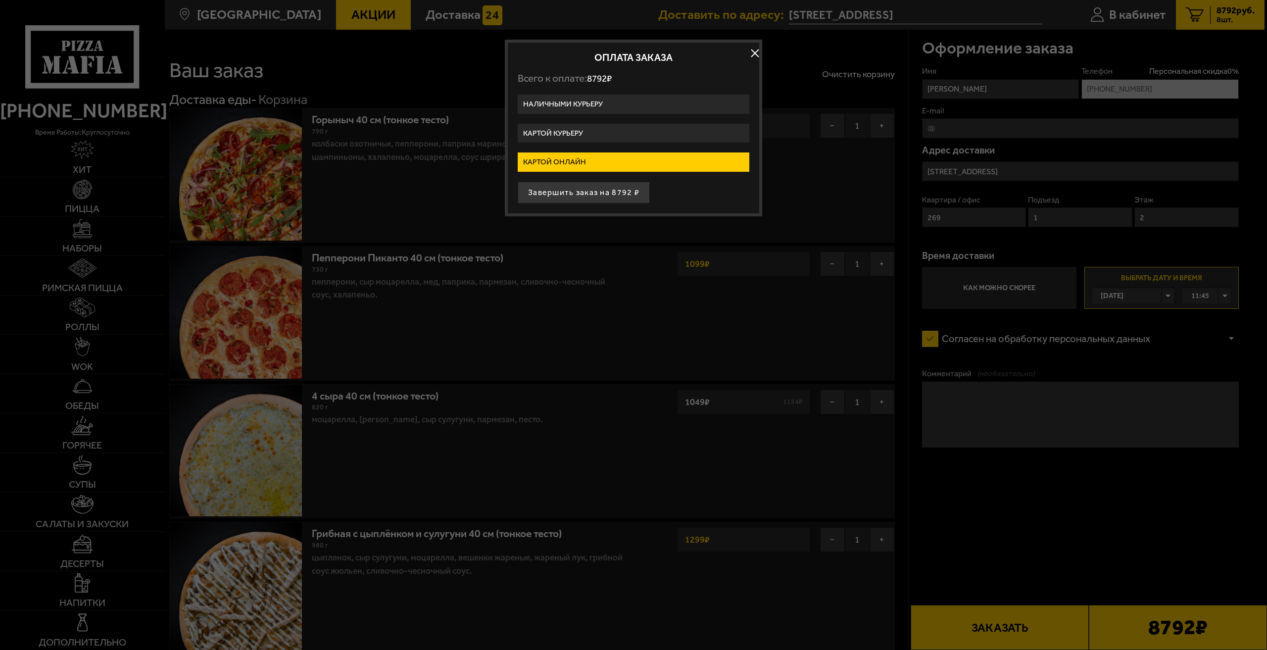
click at [612, 102] on label "Наличными курьеру" at bounding box center [634, 104] width 232 height 19
click at [0, 0] on input "Наличными курьеру" at bounding box center [0, 0] width 0 height 0
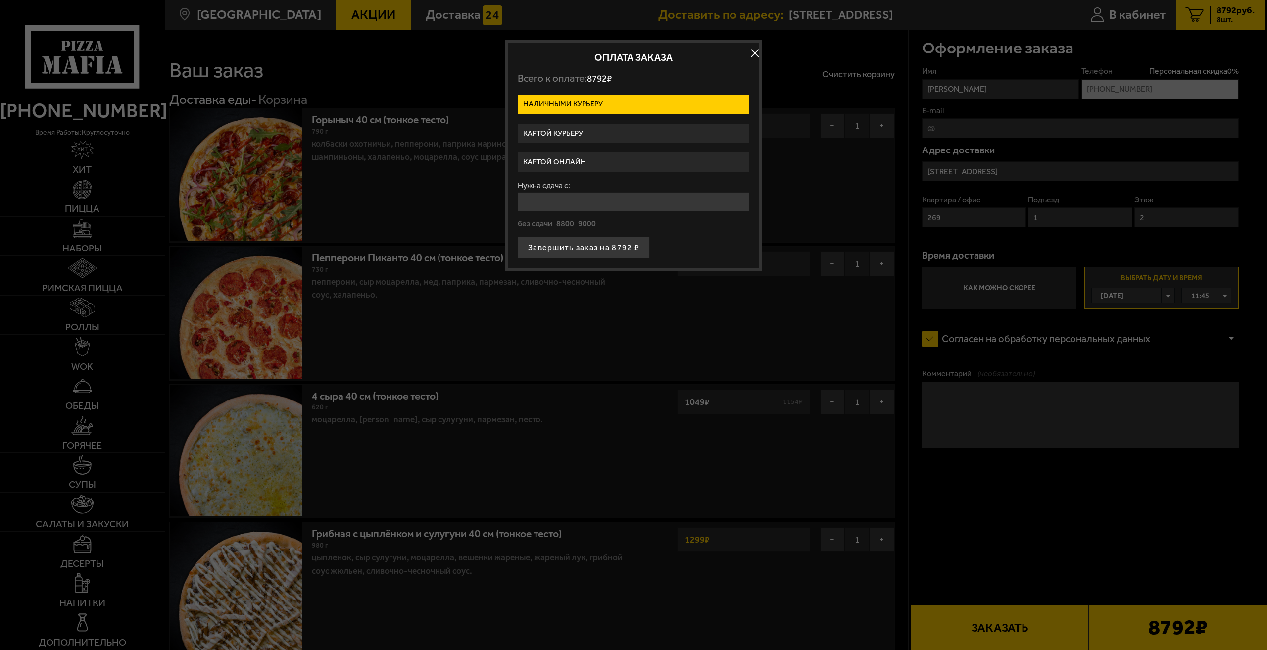
click at [627, 200] on input "Нужна сдача с:" at bounding box center [634, 201] width 232 height 19
type input "10000"
click at [628, 251] on button "Завершить заказ на 8792 ₽" at bounding box center [584, 248] width 132 height 22
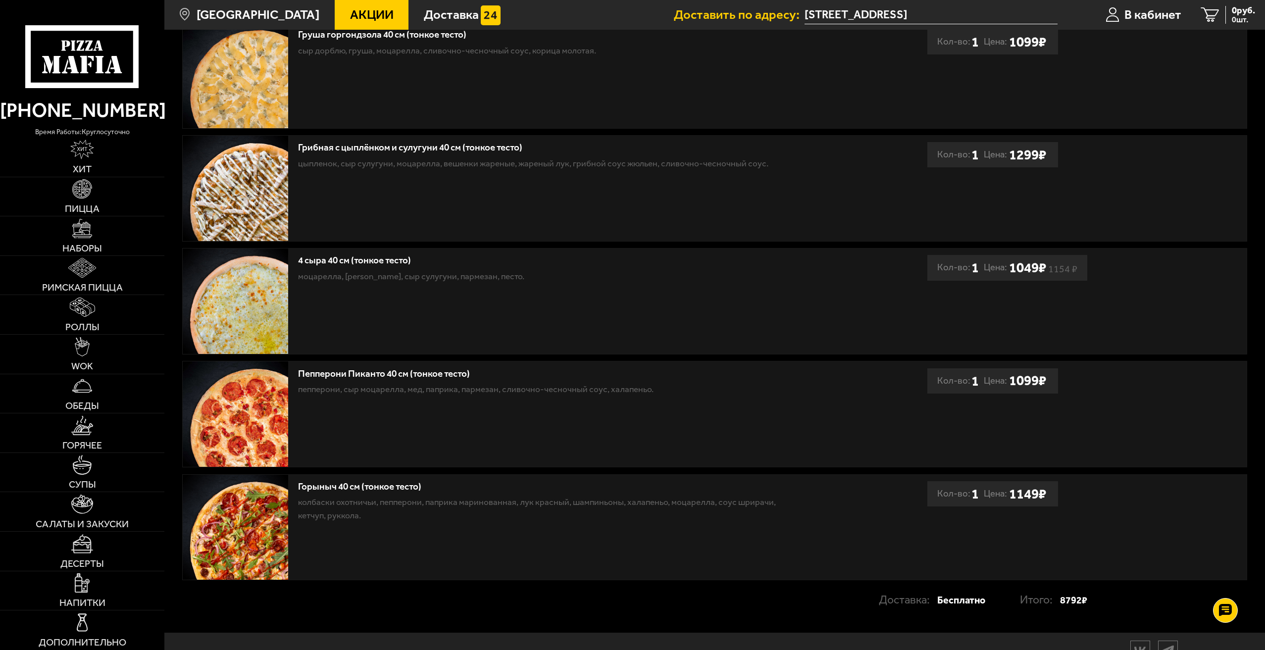
scroll to position [769, 0]
